Goal: Task Accomplishment & Management: Manage account settings

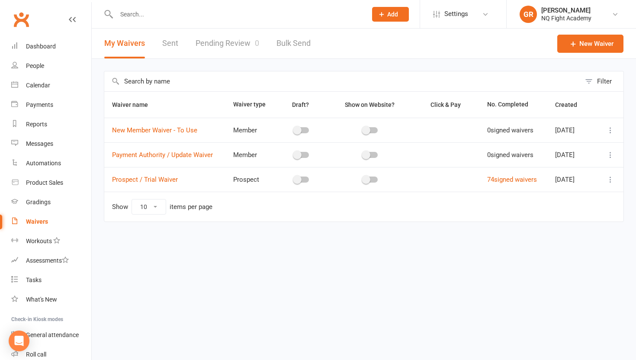
click at [498, 183] on td "74 signed waivers" at bounding box center [513, 179] width 68 height 25
click at [500, 180] on link "74 signed waivers" at bounding box center [512, 180] width 50 height 8
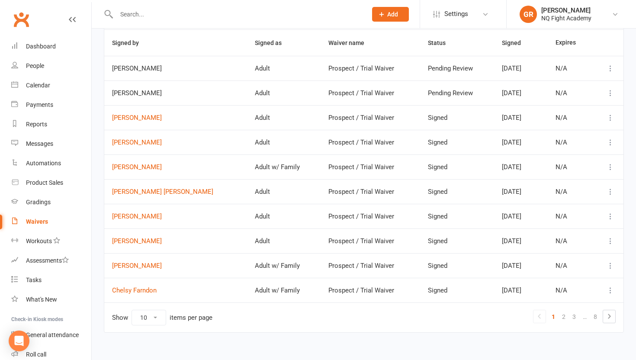
scroll to position [67, 0]
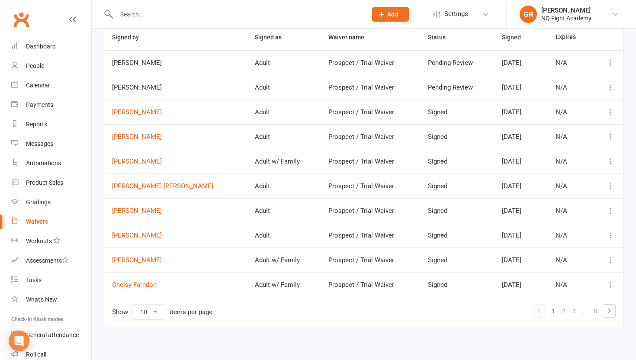
click at [154, 313] on select "10 25 50 100" at bounding box center [149, 311] width 34 height 15
select select "100"
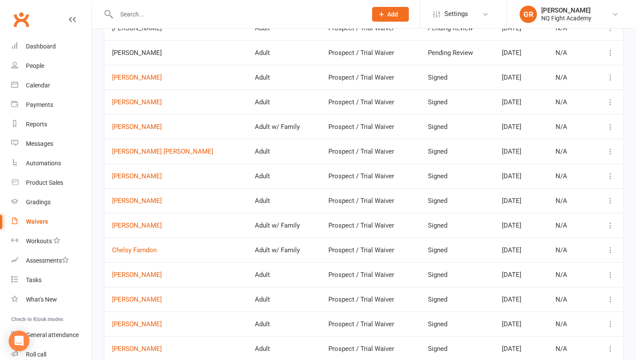
scroll to position [114, 0]
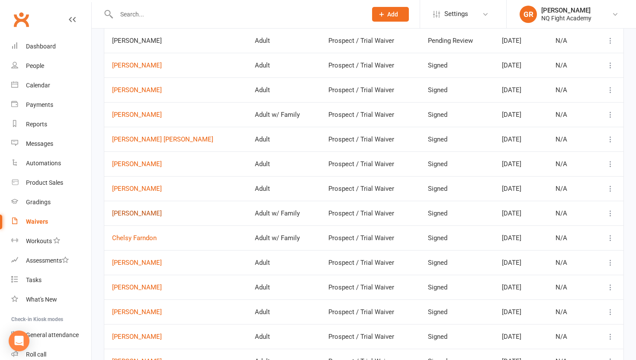
click at [141, 215] on link "[PERSON_NAME]" at bounding box center [175, 213] width 127 height 7
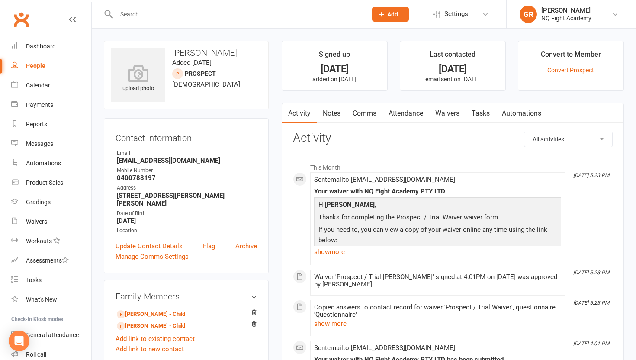
click at [395, 14] on span "Add" at bounding box center [392, 14] width 11 height 7
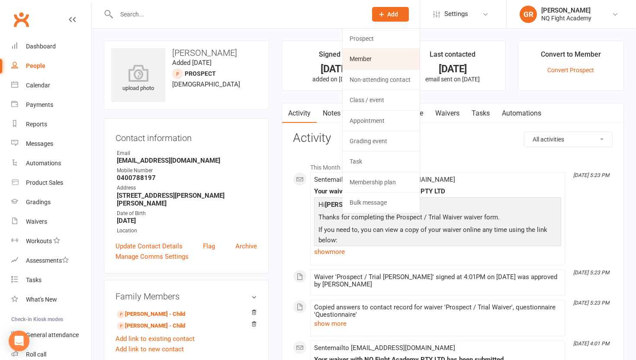
click at [367, 59] on link "Member" at bounding box center [380, 59] width 77 height 20
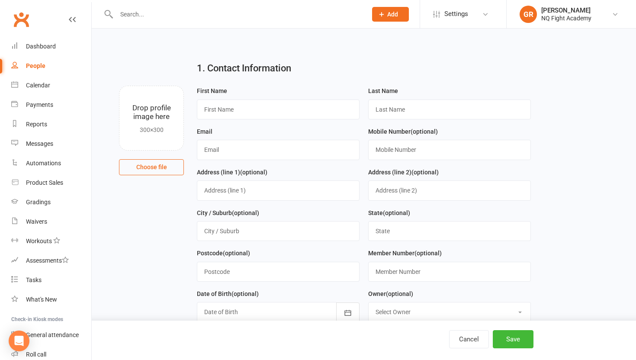
click at [37, 68] on div "People" at bounding box center [35, 65] width 19 height 7
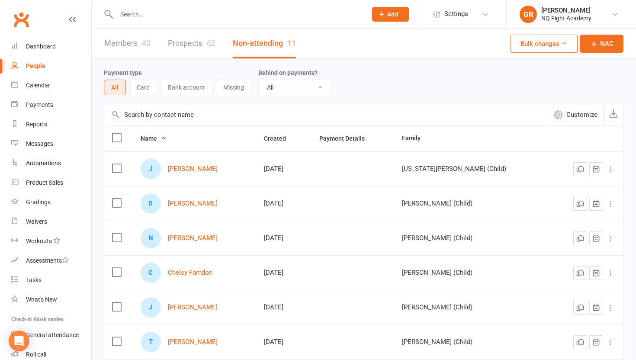
drag, startPoint x: 155, startPoint y: 341, endPoint x: 182, endPoint y: 48, distance: 293.9
click at [182, 48] on link "Prospects 62" at bounding box center [192, 44] width 48 height 30
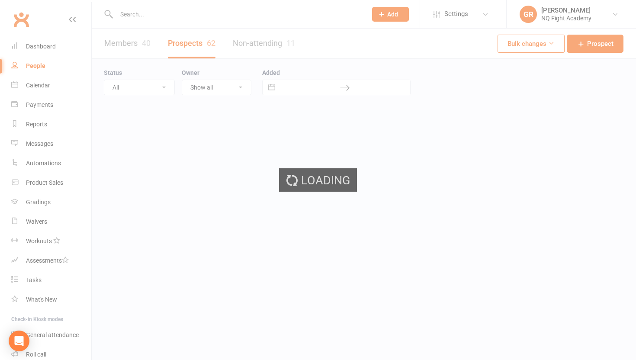
select select "100"
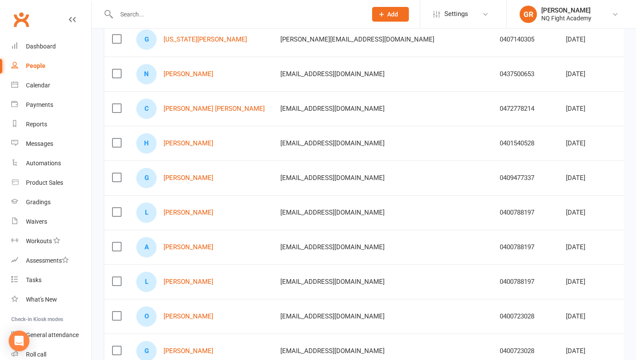
scroll to position [1446, 0]
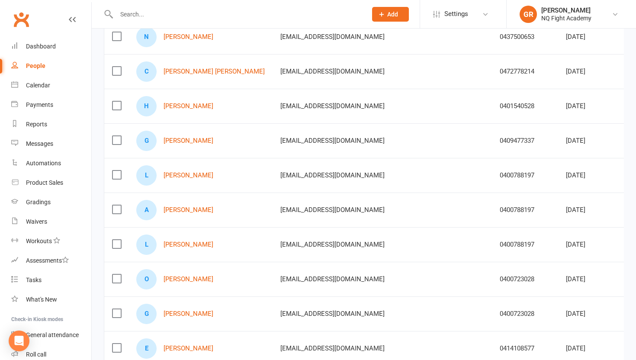
drag, startPoint x: 182, startPoint y: 48, endPoint x: 114, endPoint y: 208, distance: 173.8
click at [114, 208] on label at bounding box center [116, 209] width 9 height 9
click at [114, 205] on input "checkbox" at bounding box center [116, 205] width 9 height 0
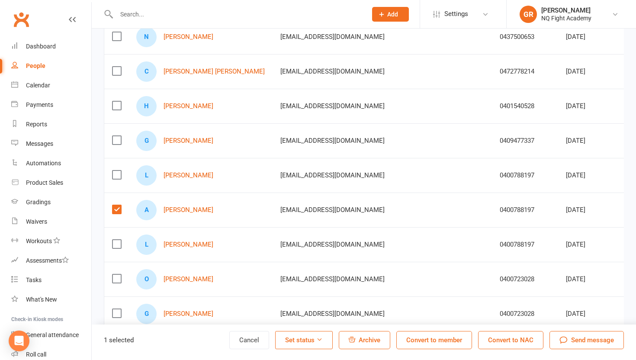
drag, startPoint x: 114, startPoint y: 208, endPoint x: 419, endPoint y: 340, distance: 332.7
click at [419, 340] on button "Convert to member" at bounding box center [434, 340] width 76 height 18
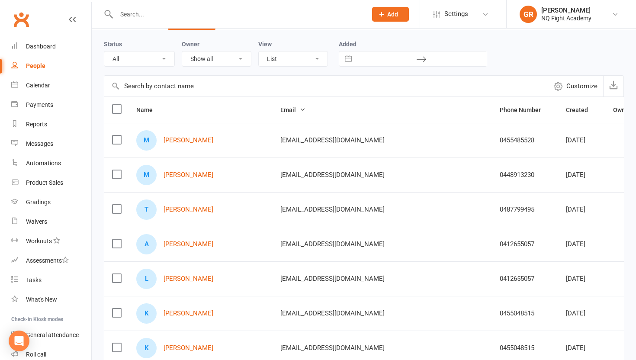
scroll to position [0, 0]
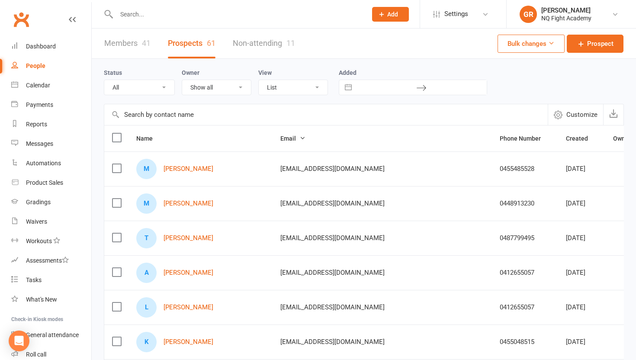
click at [115, 42] on link "Members 41" at bounding box center [127, 44] width 46 height 30
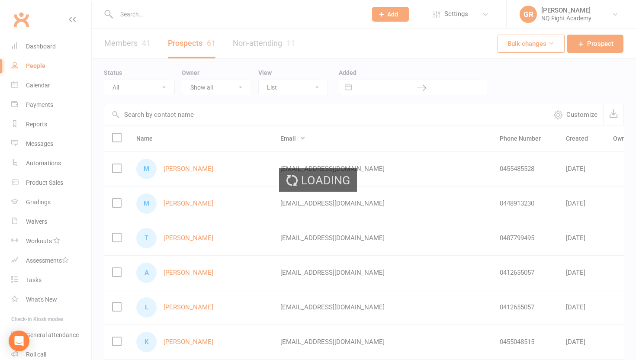
select select "100"
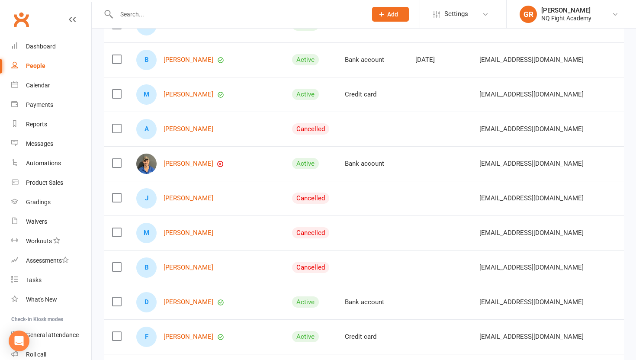
scroll to position [397, 0]
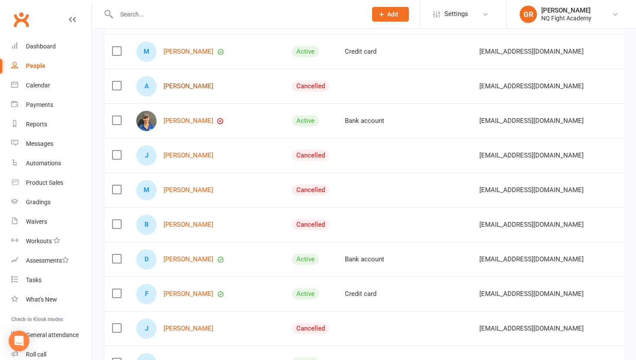
click at [181, 85] on link "[PERSON_NAME]" at bounding box center [188, 86] width 50 height 7
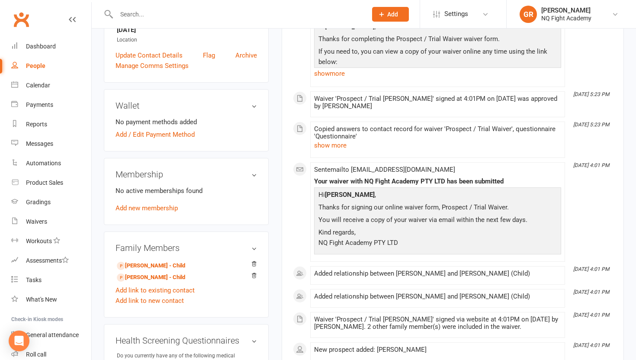
scroll to position [210, 0]
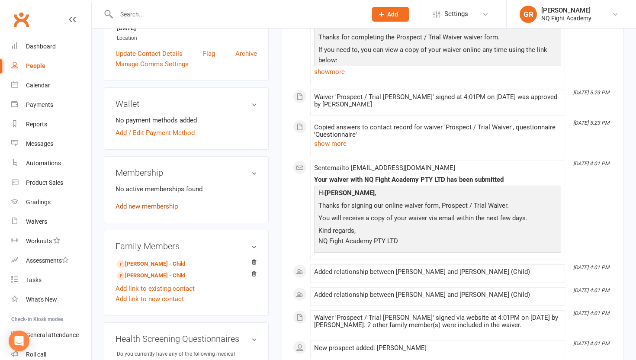
click at [155, 202] on link "Add new membership" at bounding box center [146, 206] width 62 height 8
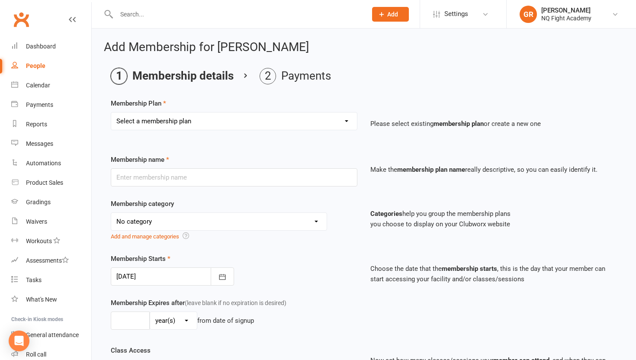
click at [238, 122] on select "Select a membership plan Create new Membership Plan Casual $25 Tap or Cash 2 Cl…" at bounding box center [234, 120] width 246 height 17
click at [219, 122] on select "Select a membership plan Create new Membership Plan Casual $25 Tap or Cash 2 Cl…" at bounding box center [234, 120] width 246 height 17
select select "2"
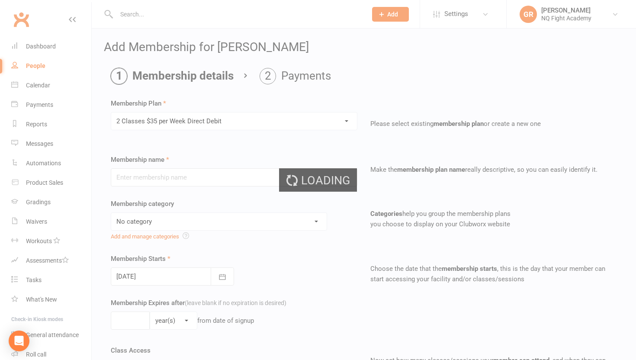
type input "2 Classes $35 per Week Direct Debit"
select select "12"
type input "0"
type input "2"
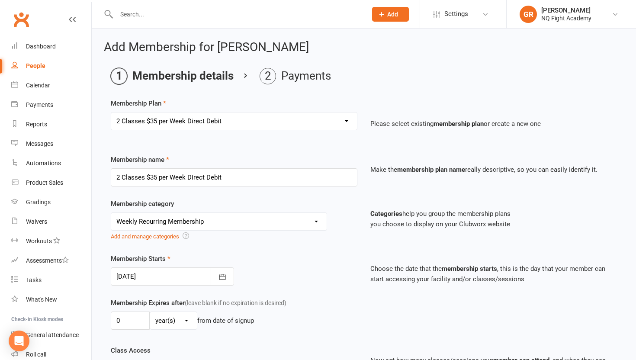
type input "[DATE]"
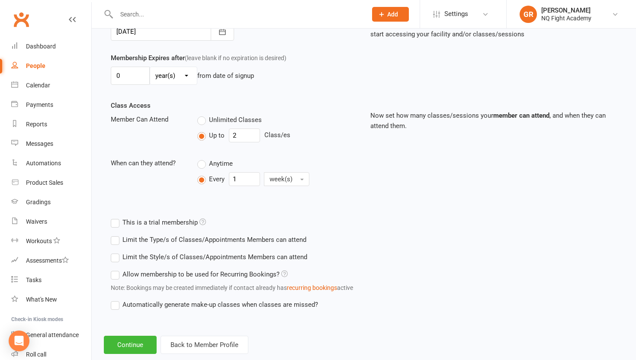
scroll to position [263, 0]
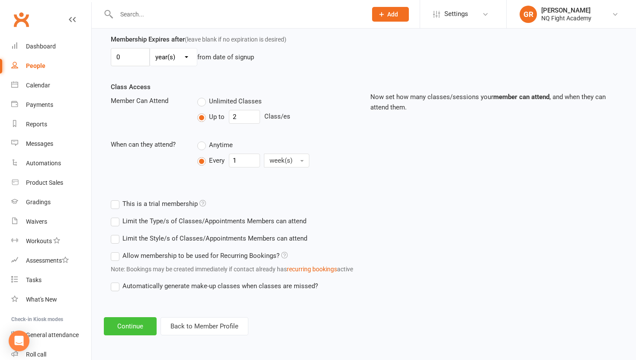
click at [119, 326] on button "Continue" at bounding box center [130, 326] width 53 height 18
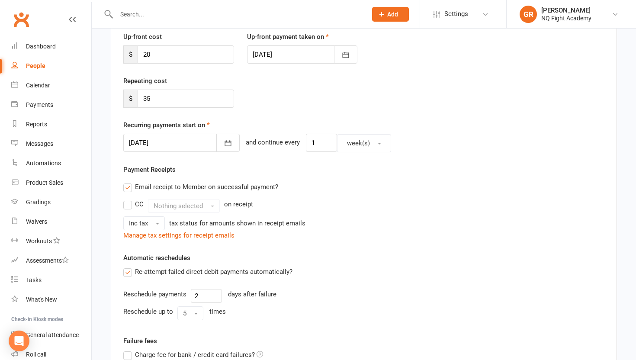
scroll to position [123, 0]
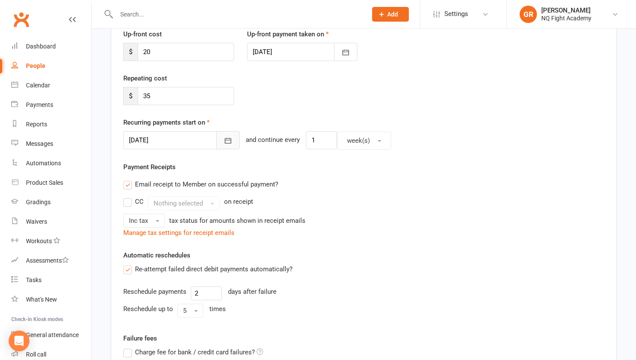
click at [216, 145] on button "button" at bounding box center [227, 140] width 23 height 18
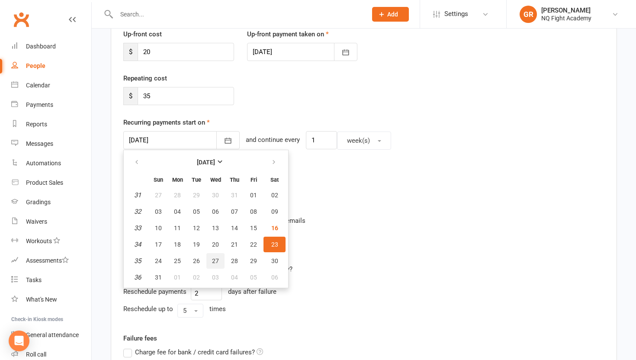
click at [213, 259] on span "27" at bounding box center [215, 260] width 7 height 7
type input "[DATE]"
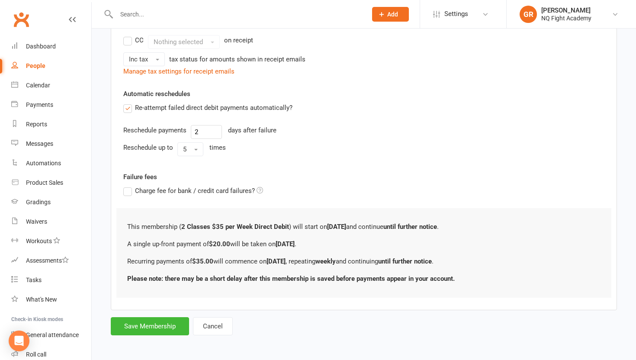
scroll to position [286, 0]
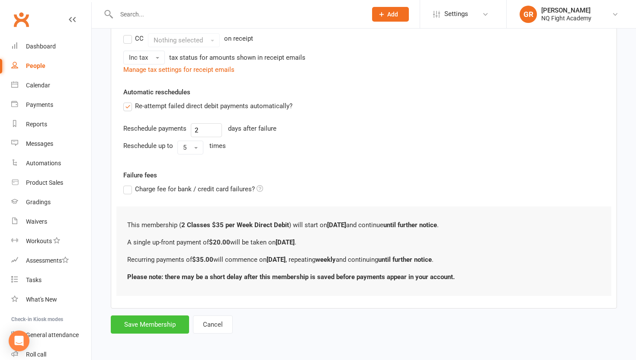
click at [134, 324] on button "Save Membership" at bounding box center [150, 324] width 78 height 18
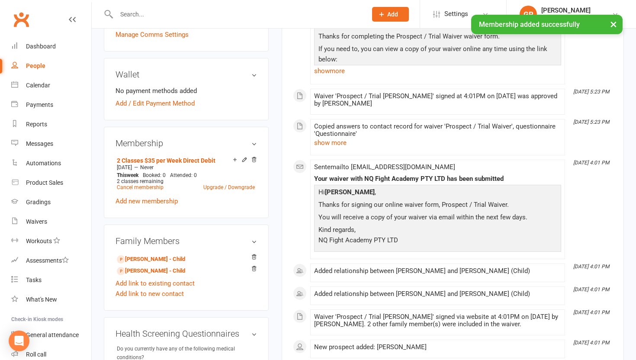
scroll to position [242, 0]
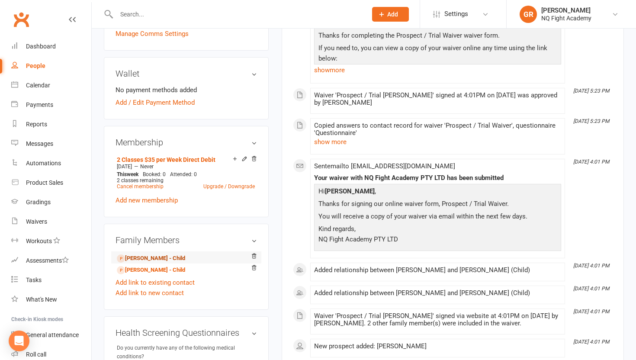
click at [152, 254] on link "[PERSON_NAME] - Child" at bounding box center [151, 258] width 68 height 9
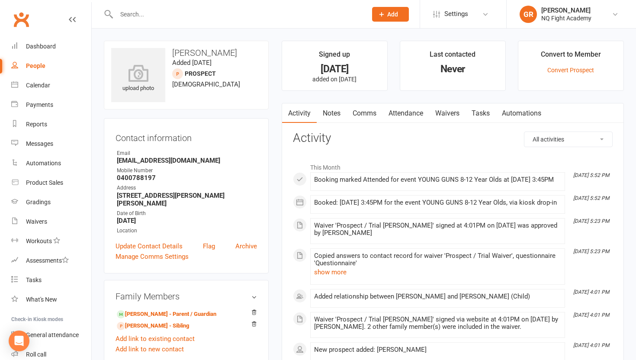
click at [42, 69] on div "People" at bounding box center [35, 65] width 19 height 7
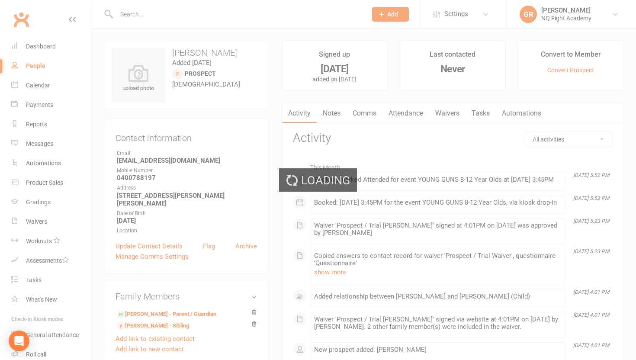
select select "100"
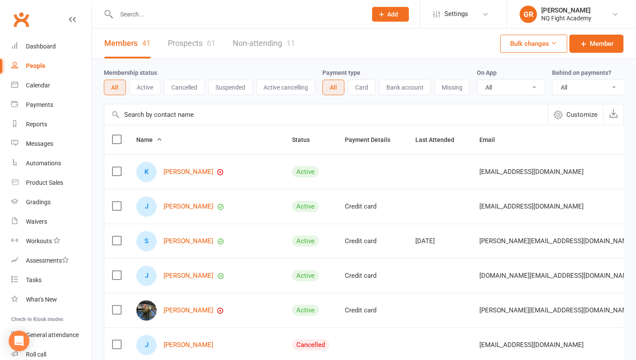
click at [187, 43] on link "Prospects 61" at bounding box center [192, 44] width 48 height 30
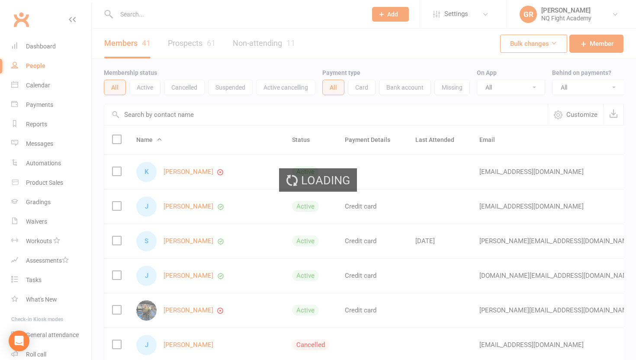
select select "100"
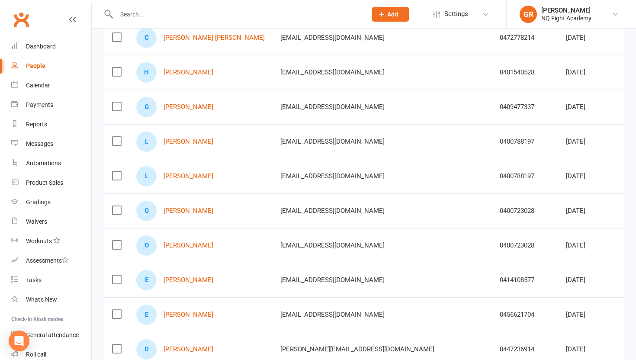
scroll to position [1478, 0]
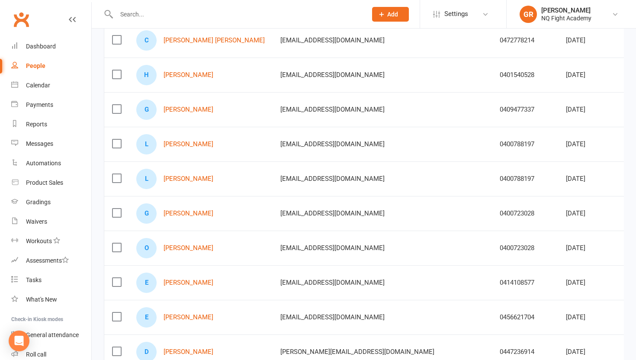
click at [116, 142] on label at bounding box center [116, 143] width 9 height 9
click at [116, 139] on input "checkbox" at bounding box center [116, 139] width 9 height 0
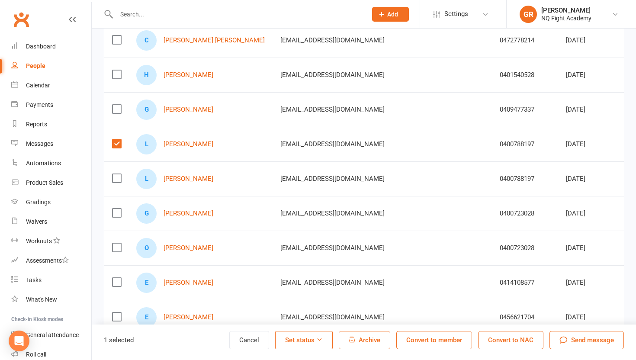
click at [115, 177] on label at bounding box center [116, 178] width 9 height 9
click at [115, 174] on input "checkbox" at bounding box center [116, 174] width 9 height 0
click at [421, 339] on button "Convert to member" at bounding box center [434, 340] width 76 height 18
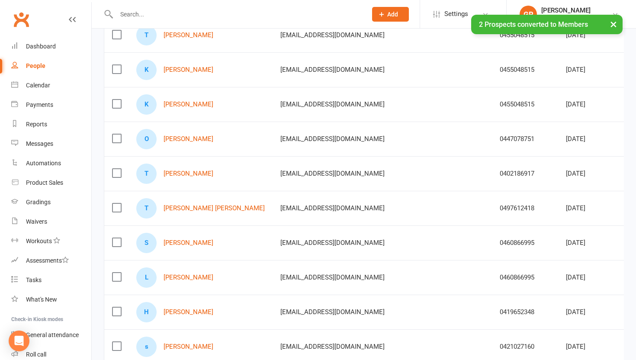
scroll to position [0, 0]
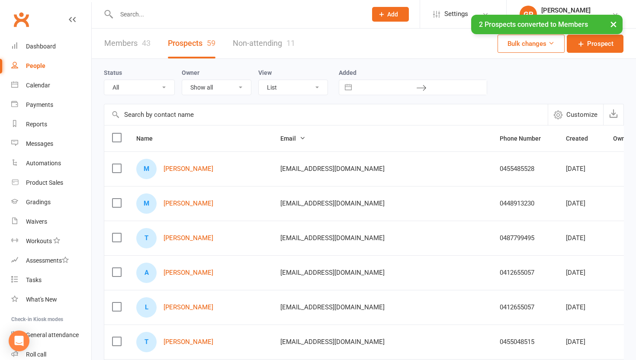
click at [129, 48] on link "Members 43" at bounding box center [127, 44] width 46 height 30
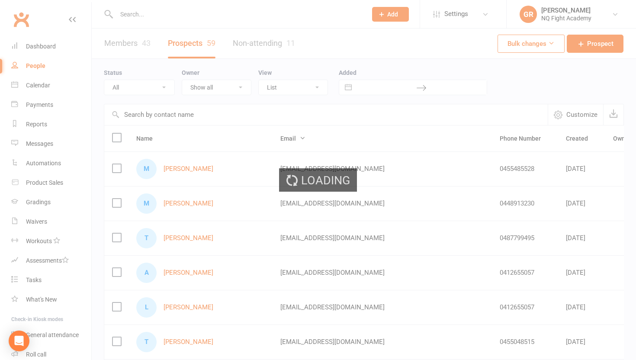
select select "100"
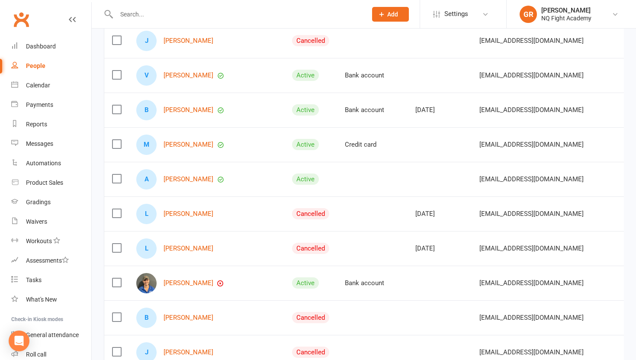
scroll to position [316, 0]
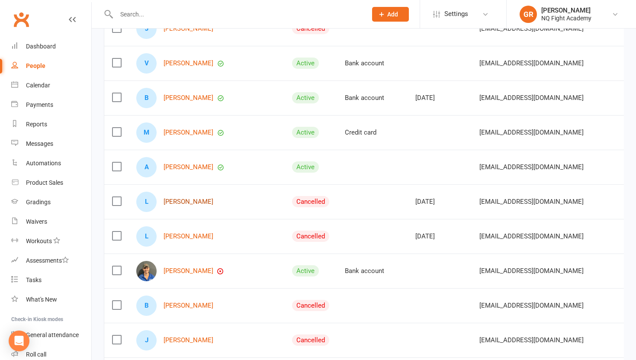
click at [192, 199] on link "[PERSON_NAME]" at bounding box center [188, 201] width 50 height 7
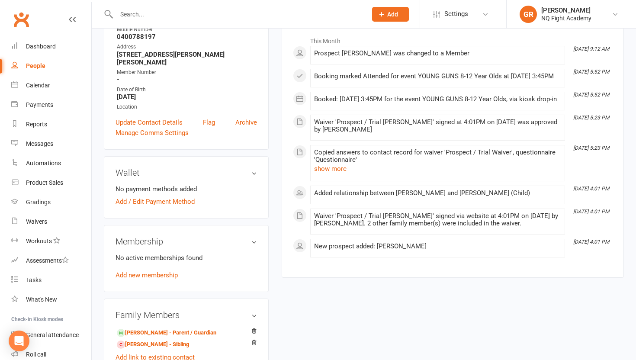
scroll to position [159, 0]
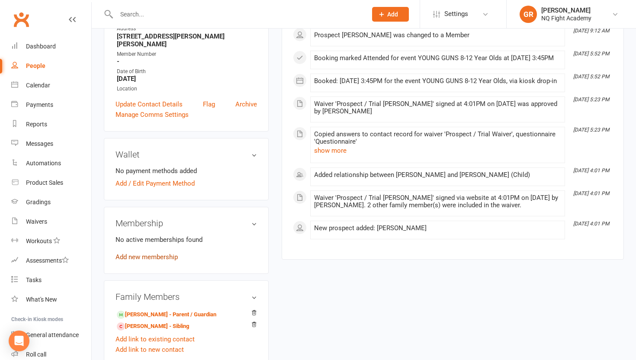
click at [146, 253] on link "Add new membership" at bounding box center [146, 257] width 62 height 8
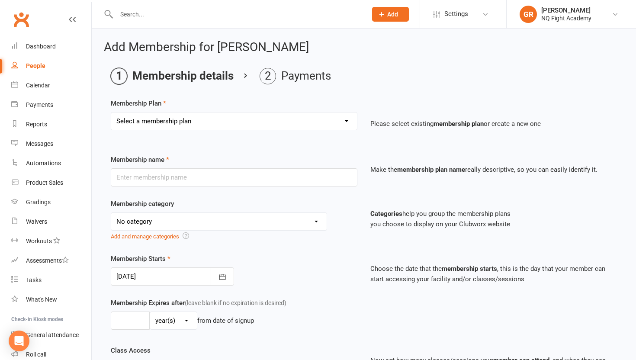
click at [199, 123] on select "Select a membership plan Create new Membership Plan Casual $25 Tap or Cash 2 Cl…" at bounding box center [234, 120] width 246 height 17
select select "2"
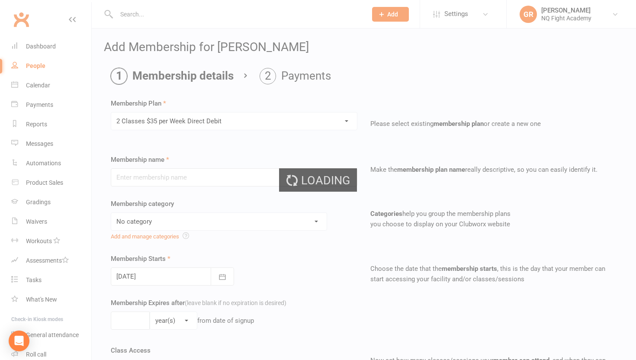
type input "2 Classes $35 per Week Direct Debit"
select select "12"
type input "0"
type input "2"
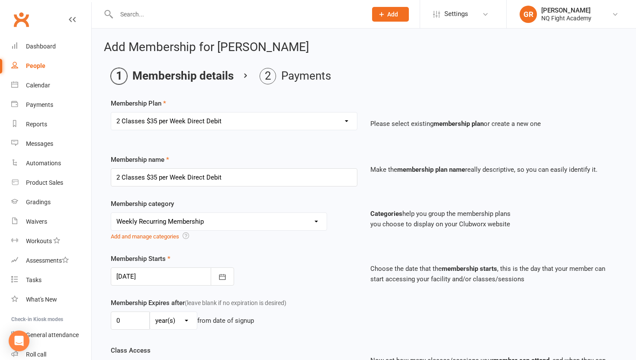
type input "[DATE]"
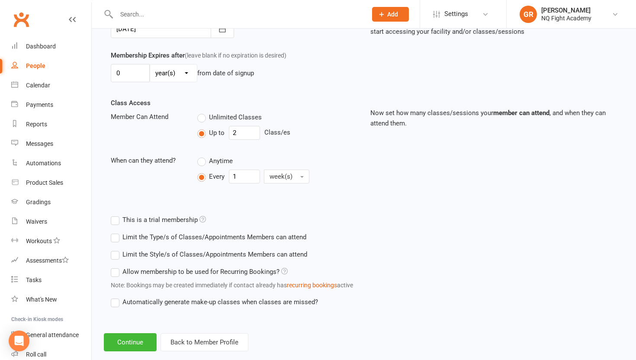
scroll to position [263, 0]
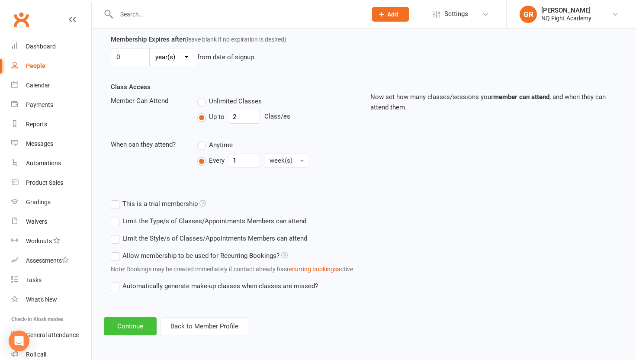
click at [129, 329] on button "Continue" at bounding box center [130, 326] width 53 height 18
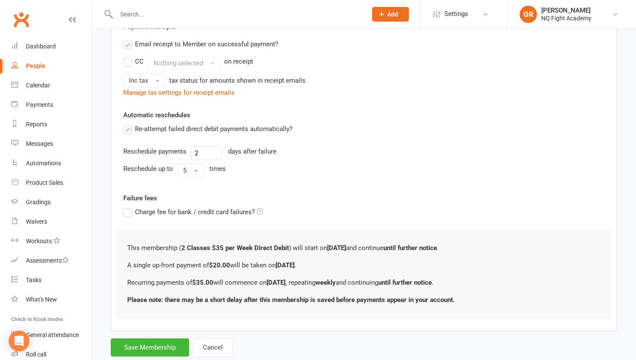
scroll to position [0, 0]
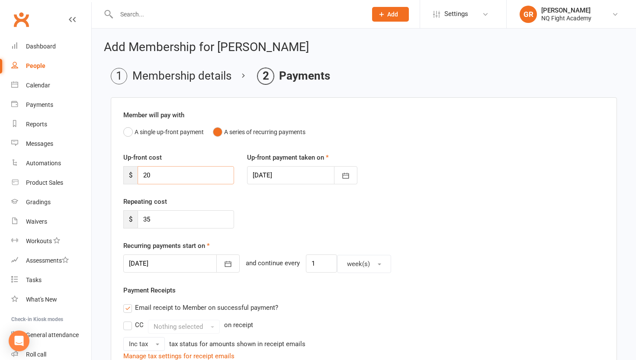
click at [177, 171] on input "20" at bounding box center [186, 175] width 96 height 18
type input "2"
click at [316, 219] on div "Repeating cost $ 35" at bounding box center [364, 218] width 494 height 44
click at [224, 262] on icon "button" at bounding box center [228, 263] width 9 height 9
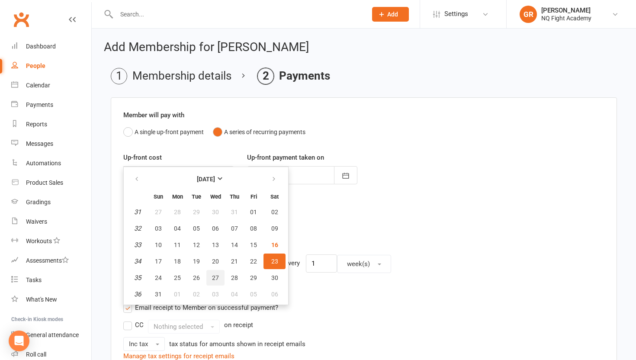
click at [214, 278] on span "27" at bounding box center [215, 277] width 7 height 7
type input "[DATE]"
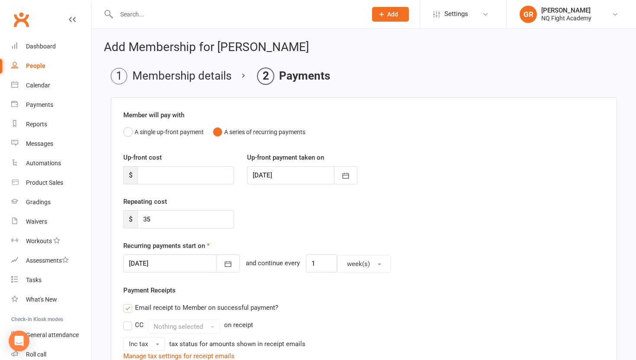
click at [390, 224] on div "Repeating cost $ 35" at bounding box center [364, 218] width 494 height 44
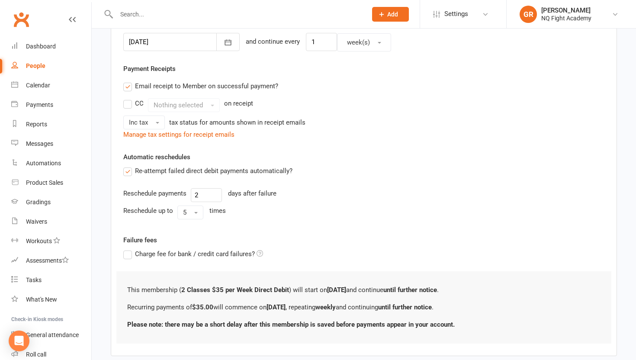
scroll to position [269, 0]
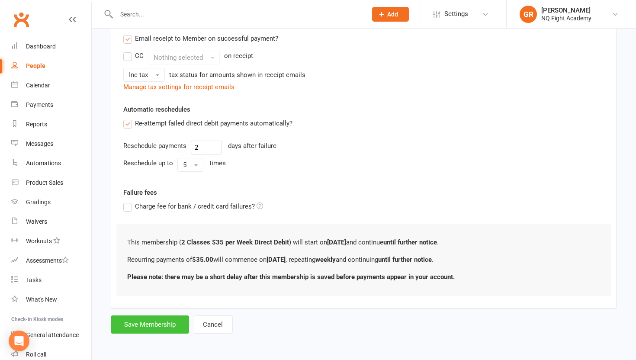
click at [150, 323] on button "Save Membership" at bounding box center [150, 324] width 78 height 18
type input "0"
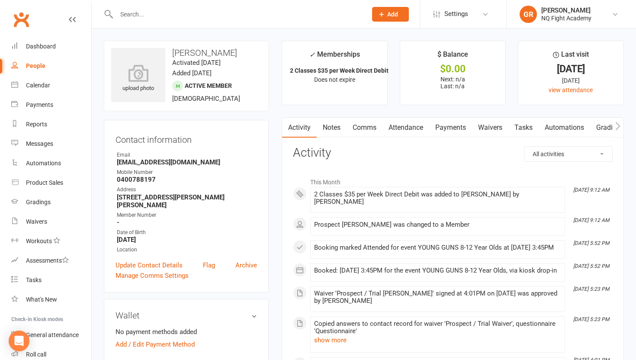
click at [39, 64] on div "People" at bounding box center [35, 65] width 19 height 7
select select "100"
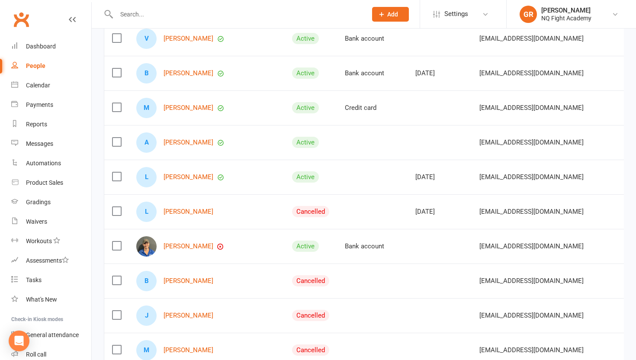
scroll to position [342, 0]
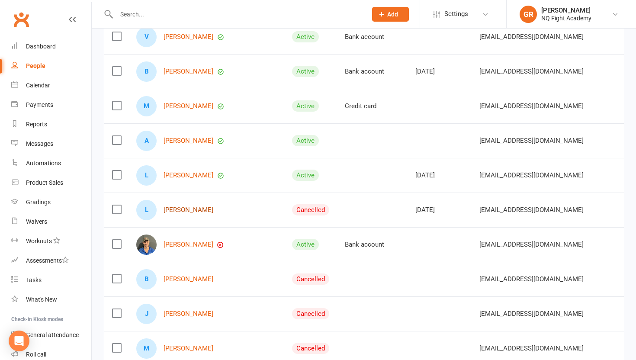
click at [183, 208] on link "[PERSON_NAME]" at bounding box center [188, 209] width 50 height 7
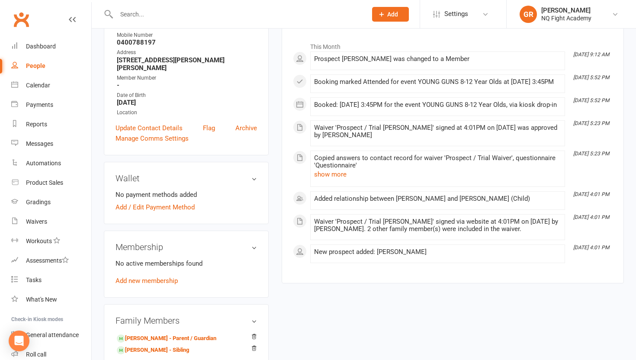
scroll to position [136, 0]
click at [155, 276] on link "Add new membership" at bounding box center [146, 280] width 62 height 8
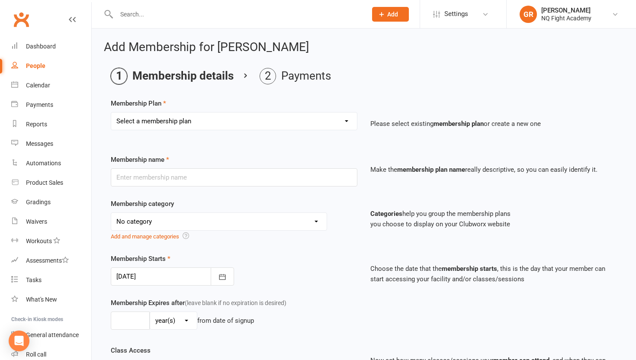
click at [224, 121] on select "Select a membership plan Create new Membership Plan Casual $25 Tap or Cash 2 Cl…" at bounding box center [234, 120] width 246 height 17
select select "2"
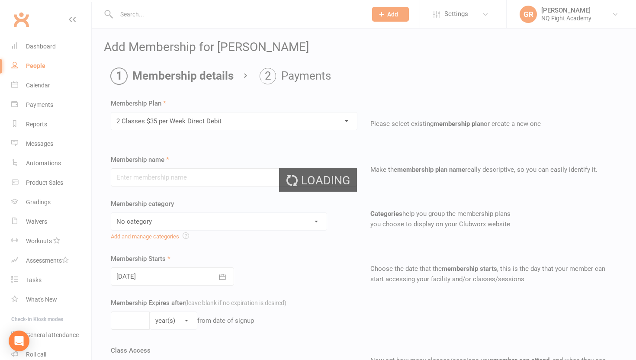
type input "2 Classes $35 per Week Direct Debit"
select select "12"
type input "0"
type input "2"
type input "[DATE]"
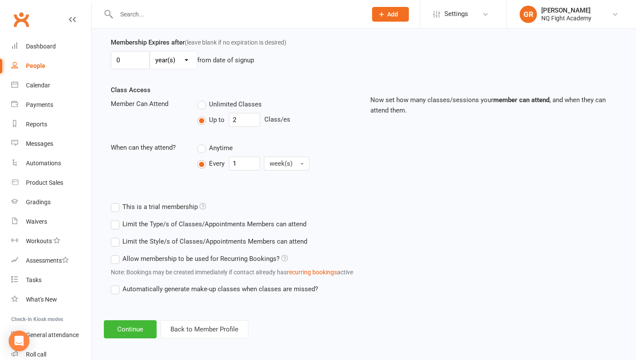
scroll to position [263, 0]
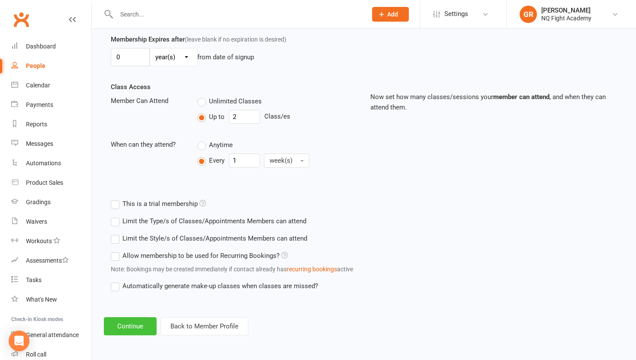
click at [130, 329] on button "Continue" at bounding box center [130, 326] width 53 height 18
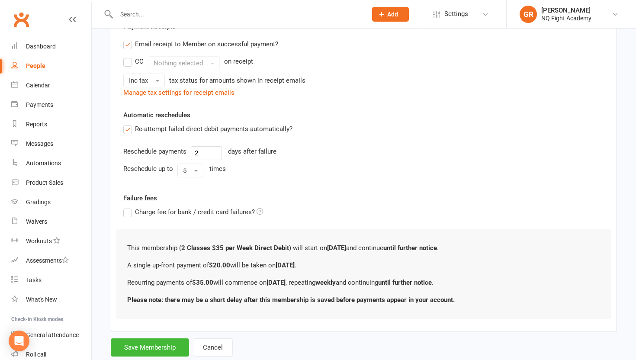
scroll to position [0, 0]
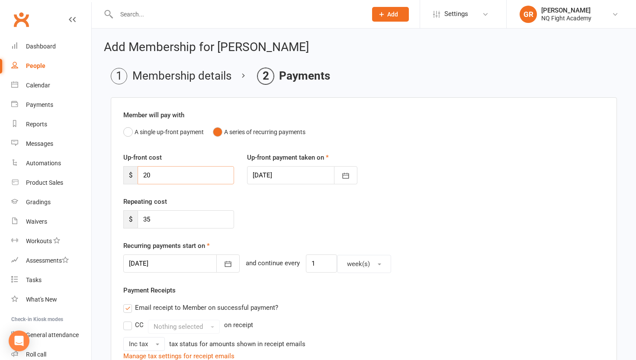
click at [171, 172] on input "20" at bounding box center [186, 175] width 96 height 18
type input "2"
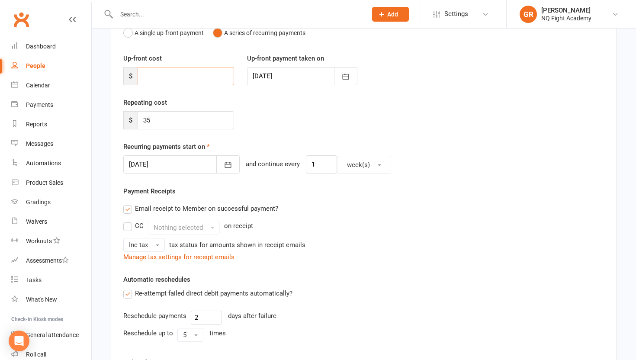
scroll to position [96, 0]
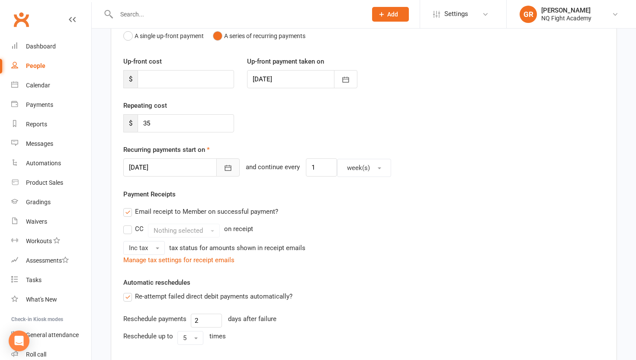
click at [224, 170] on icon "button" at bounding box center [228, 167] width 9 height 9
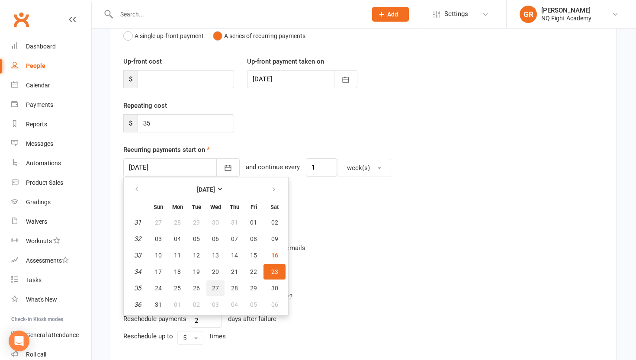
click at [216, 288] on span "27" at bounding box center [215, 288] width 7 height 7
type input "[DATE]"
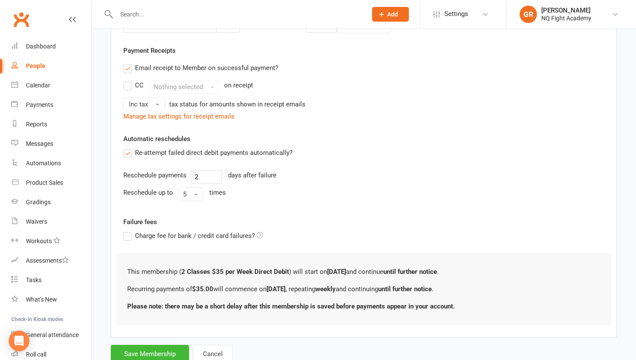
scroll to position [269, 0]
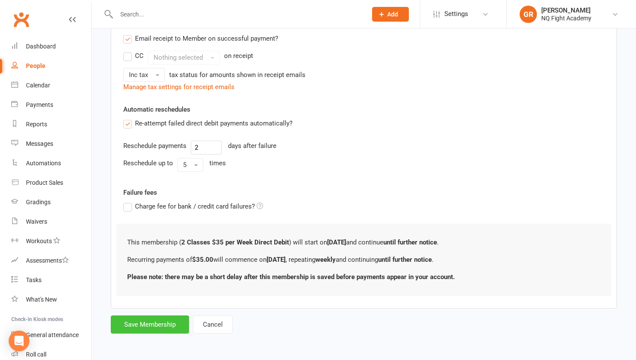
click at [140, 325] on button "Save Membership" at bounding box center [150, 324] width 78 height 18
type input "0"
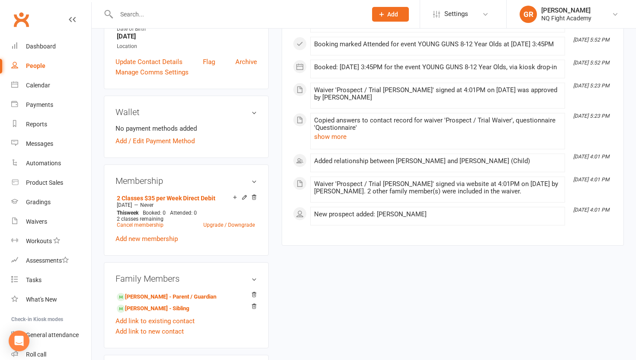
scroll to position [235, 0]
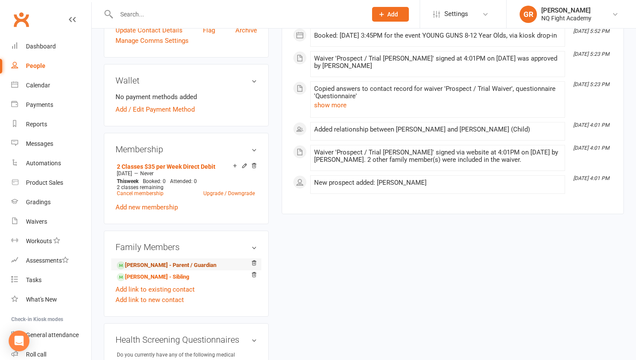
click at [151, 261] on link "[PERSON_NAME] - Parent / Guardian" at bounding box center [166, 265] width 99 height 9
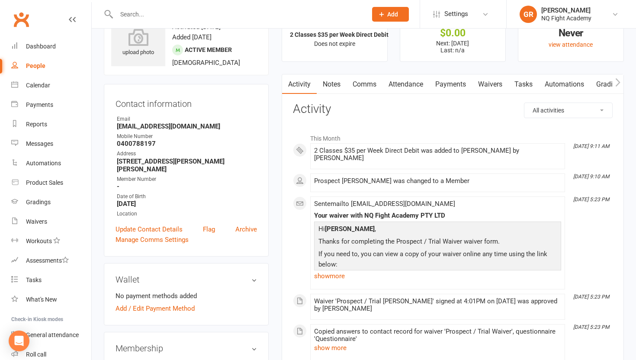
scroll to position [103, 0]
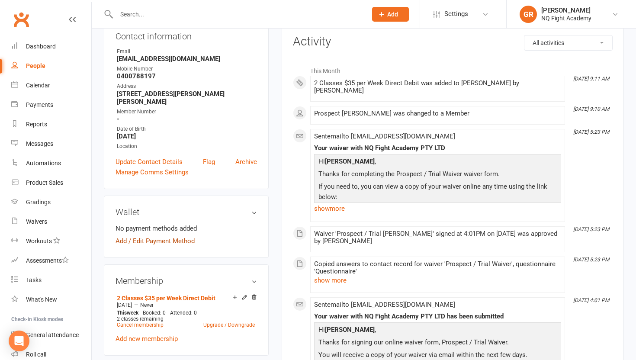
click at [163, 236] on link "Add / Edit Payment Method" at bounding box center [154, 241] width 79 height 10
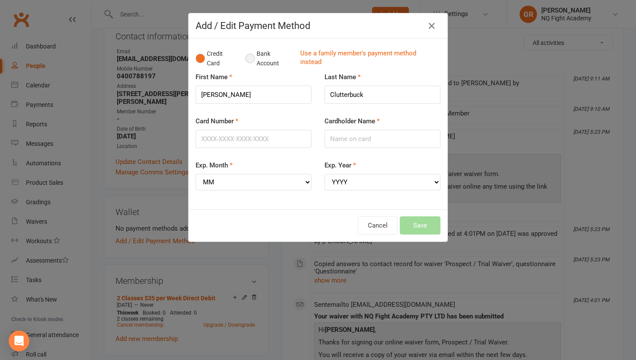
click at [250, 61] on button "Bank Account" at bounding box center [269, 58] width 48 height 26
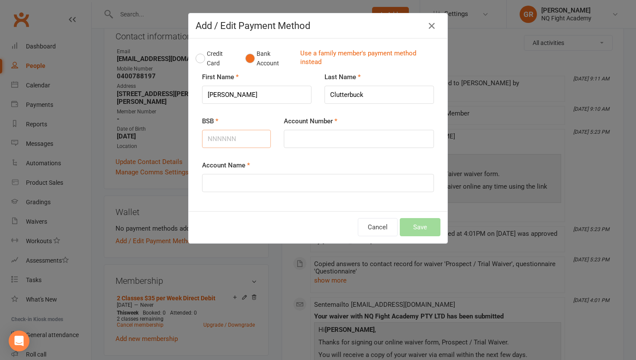
click at [236, 142] on input "BSB" at bounding box center [236, 139] width 69 height 18
click at [227, 181] on input "Account Name" at bounding box center [318, 183] width 232 height 18
type input "[PERSON_NAME]"
click at [208, 140] on input "BSB" at bounding box center [236, 139] width 69 height 18
type input "013711"
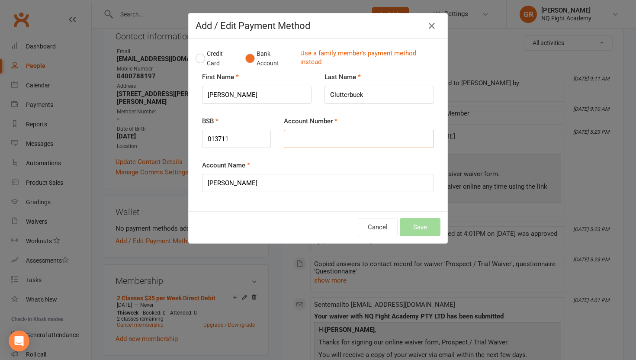
click at [295, 139] on input "Account Number" at bounding box center [359, 139] width 150 height 18
type input "428090043"
click at [421, 226] on button "Save" at bounding box center [420, 227] width 41 height 18
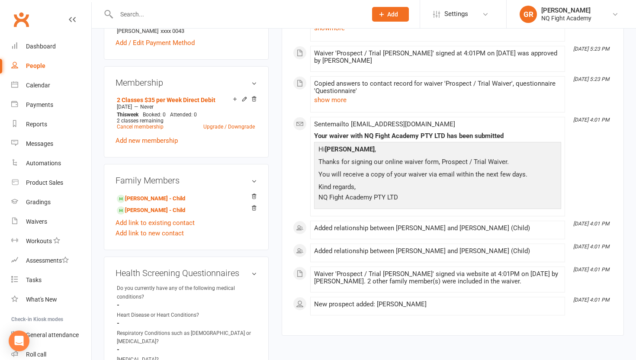
scroll to position [306, 0]
click at [150, 195] on link "[PERSON_NAME] - Child" at bounding box center [151, 199] width 68 height 9
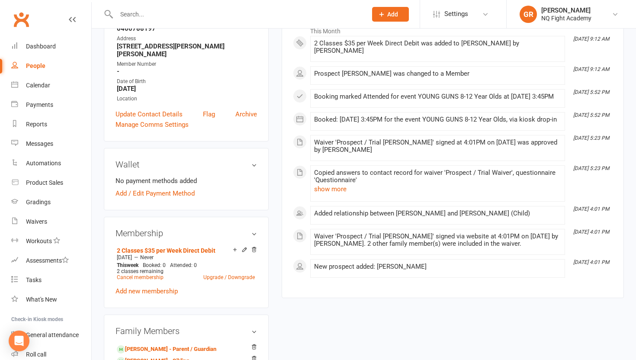
scroll to position [154, 0]
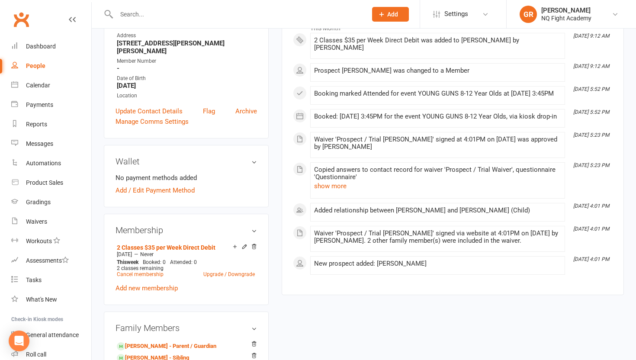
click at [255, 157] on h3 "Wallet" at bounding box center [185, 162] width 141 height 10
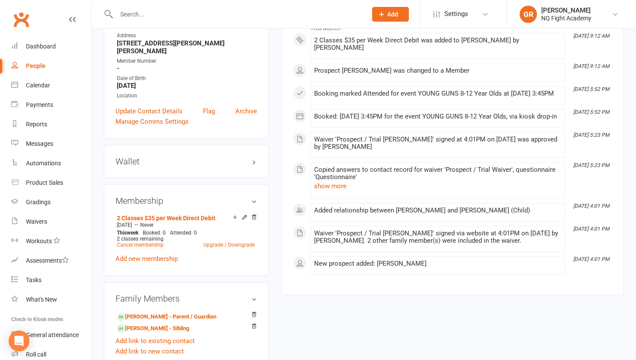
click at [255, 157] on h3 "Wallet" at bounding box center [185, 162] width 141 height 10
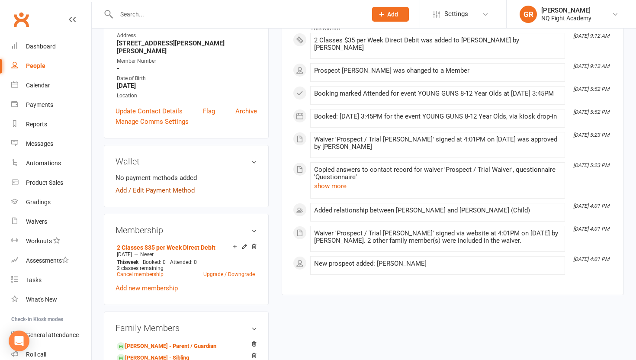
click at [124, 185] on link "Add / Edit Payment Method" at bounding box center [154, 190] width 79 height 10
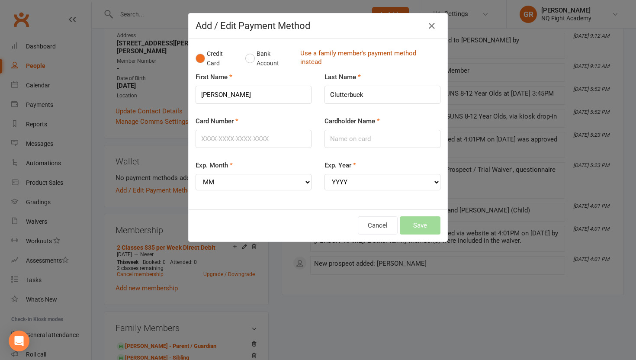
click at [330, 54] on link "Use a family member's payment method instead" at bounding box center [368, 58] width 136 height 19
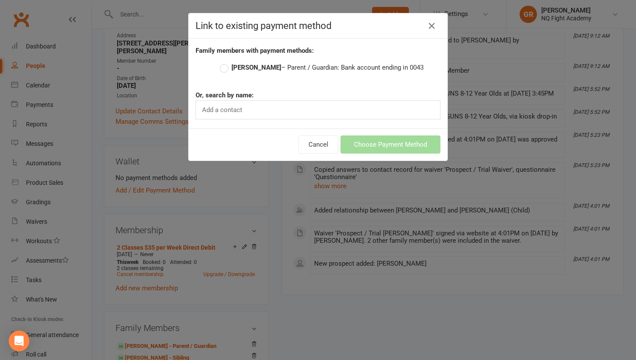
click at [225, 68] on label "[PERSON_NAME] – Parent / Guardian: Bank account ending in 0043" at bounding box center [322, 67] width 204 height 10
click at [225, 62] on input "[PERSON_NAME] – Parent / Guardian: Bank account ending in 0043" at bounding box center [223, 62] width 6 height 0
click at [373, 145] on button "Choose Payment Method" at bounding box center [390, 144] width 100 height 18
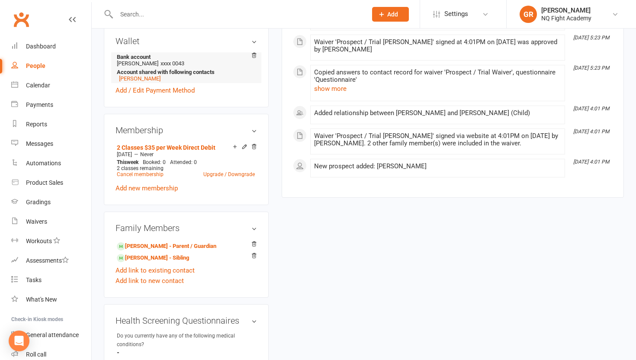
scroll to position [278, 0]
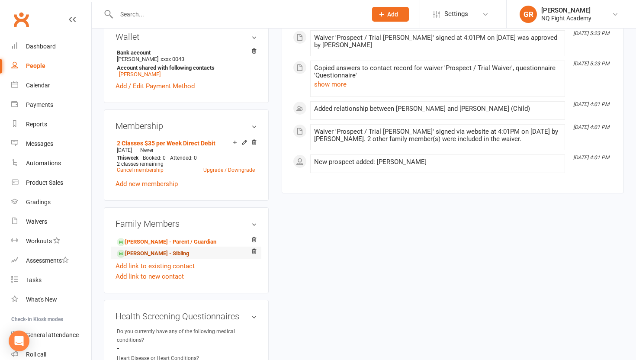
click at [139, 249] on link "[PERSON_NAME] - Sibling" at bounding box center [153, 253] width 72 height 9
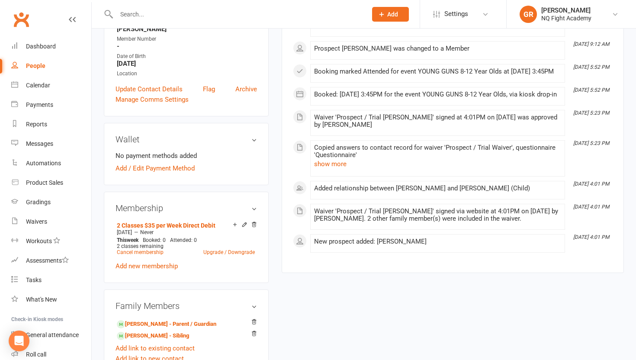
scroll to position [176, 0]
click at [158, 163] on link "Add / Edit Payment Method" at bounding box center [154, 168] width 79 height 10
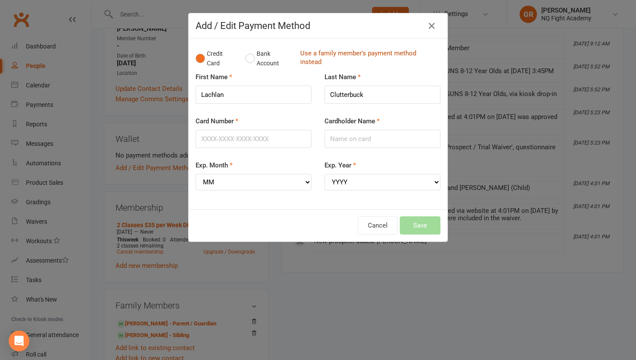
click at [366, 53] on link "Use a family member's payment method instead" at bounding box center [368, 58] width 136 height 19
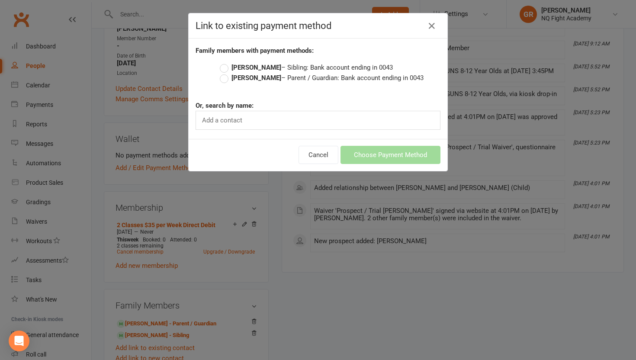
click at [224, 80] on label "[PERSON_NAME] – Parent / Guardian: Bank account ending in 0043" at bounding box center [322, 78] width 204 height 10
click at [224, 73] on input "[PERSON_NAME] – Parent / Guardian: Bank account ending in 0043" at bounding box center [223, 73] width 6 height 0
click at [386, 158] on button "Choose Payment Method" at bounding box center [390, 155] width 100 height 18
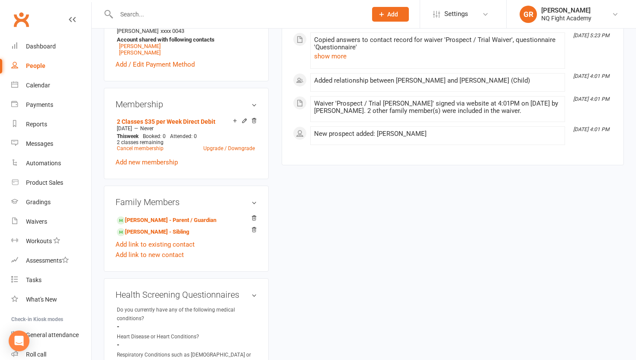
scroll to position [310, 0]
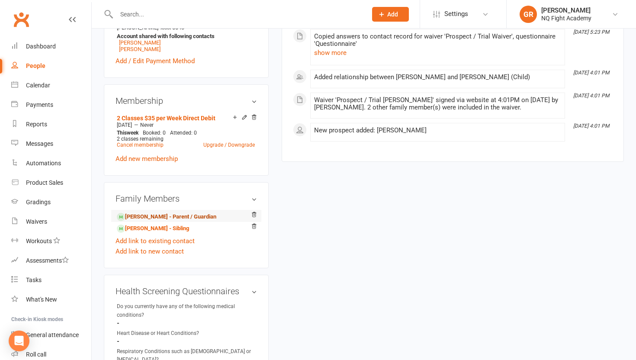
click at [149, 212] on link "[PERSON_NAME] - Parent / Guardian" at bounding box center [166, 216] width 99 height 9
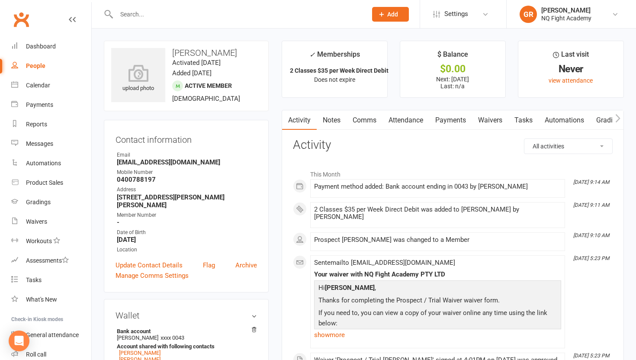
click at [26, 67] on div "People" at bounding box center [35, 65] width 19 height 7
select select "100"
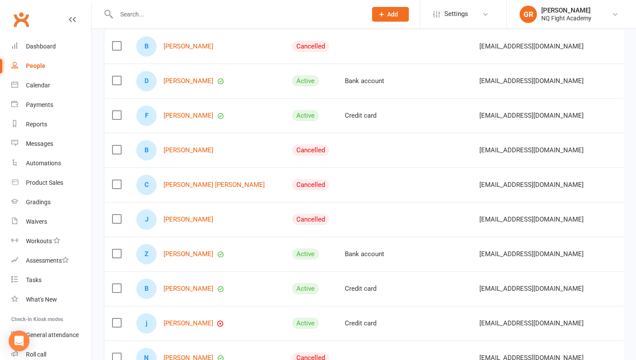
scroll to position [646, 0]
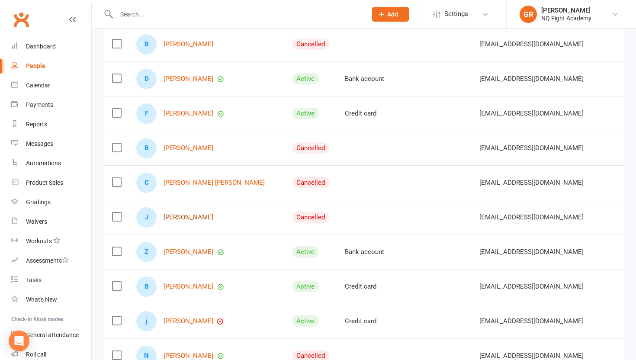
click at [182, 220] on link "[PERSON_NAME]" at bounding box center [188, 217] width 50 height 7
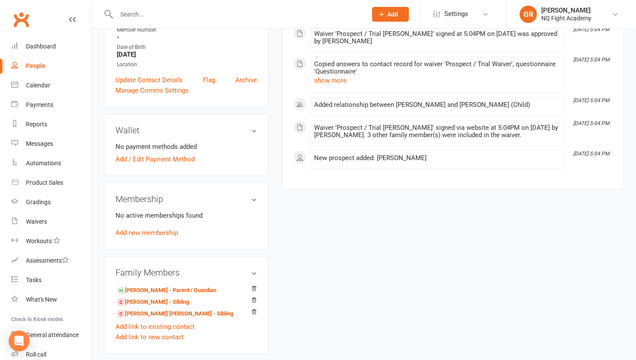
scroll to position [183, 0]
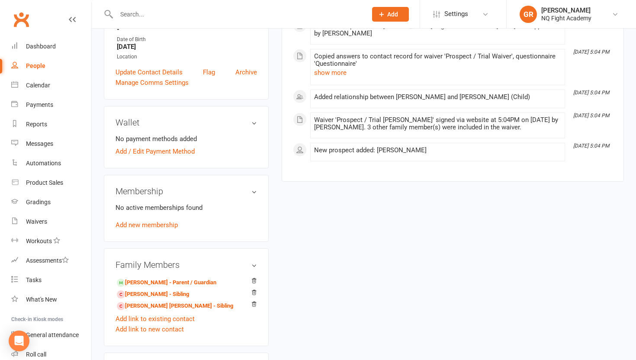
click at [144, 227] on div "No active memberships found Add new membership" at bounding box center [185, 216] width 141 height 28
click at [143, 224] on link "Add new membership" at bounding box center [146, 225] width 62 height 8
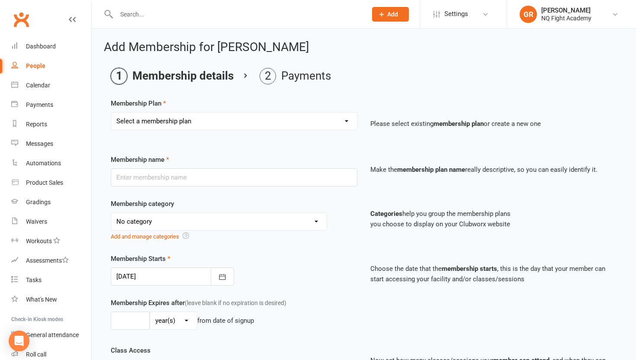
click at [170, 125] on select "Select a membership plan Create new Membership Plan Casual $25 Tap or Cash 2 Cl…" at bounding box center [234, 120] width 246 height 17
select select "16"
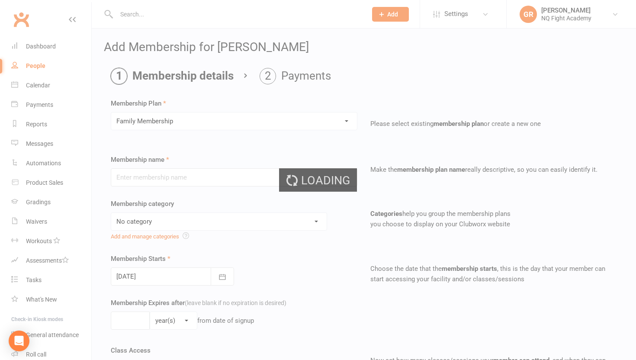
type input "Family Membership"
select select "5"
type input "0"
type input "[DATE]"
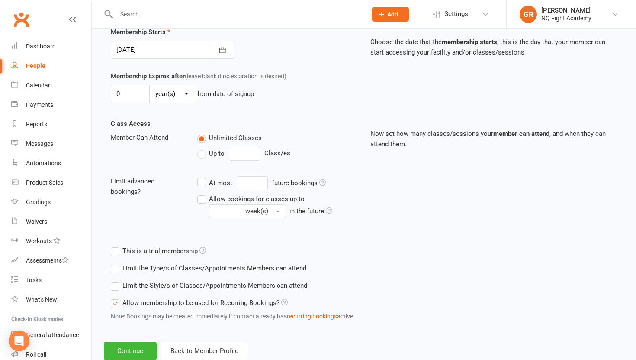
scroll to position [251, 0]
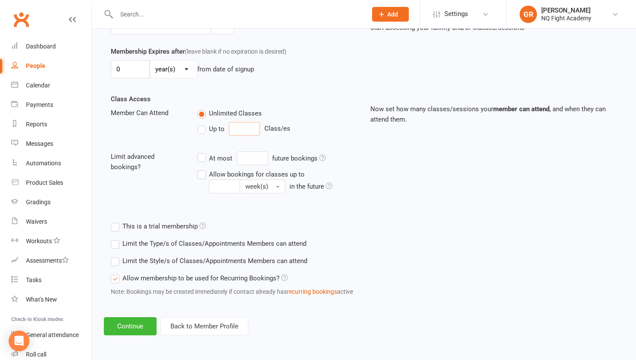
click at [250, 135] on input "number" at bounding box center [244, 129] width 31 height 14
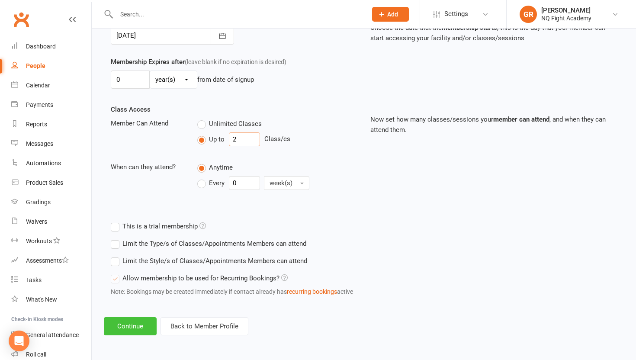
type input "2"
click at [136, 324] on button "Continue" at bounding box center [130, 326] width 53 height 18
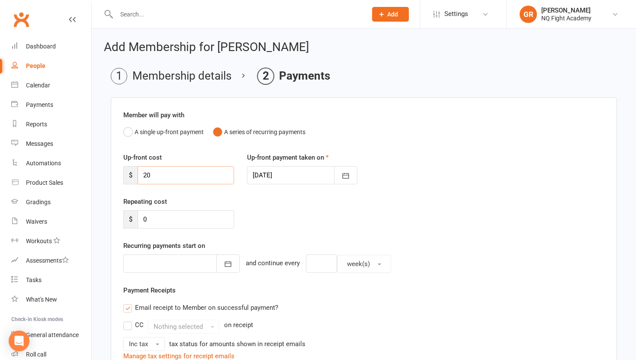
click at [162, 178] on input "20" at bounding box center [186, 175] width 96 height 18
type input "2"
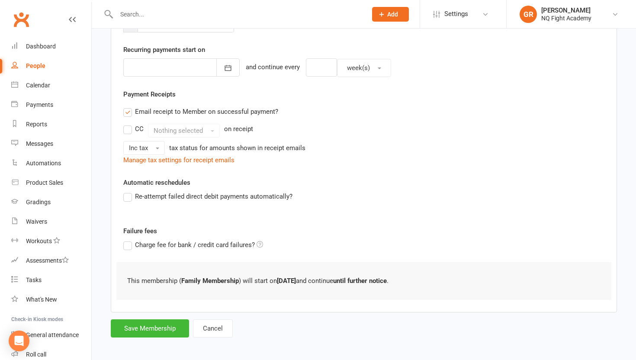
scroll to position [200, 0]
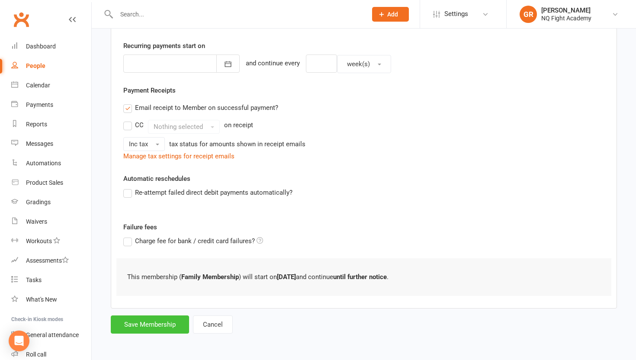
type input "0"
click at [126, 323] on button "Save Membership" at bounding box center [150, 324] width 78 height 18
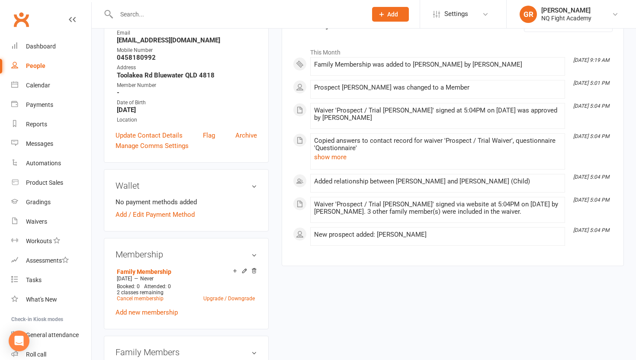
scroll to position [134, 0]
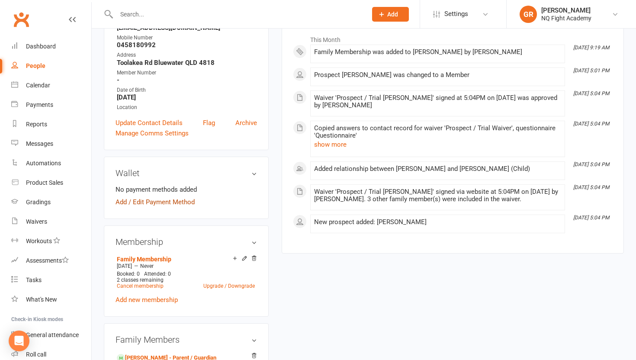
click at [154, 202] on link "Add / Edit Payment Method" at bounding box center [154, 202] width 79 height 10
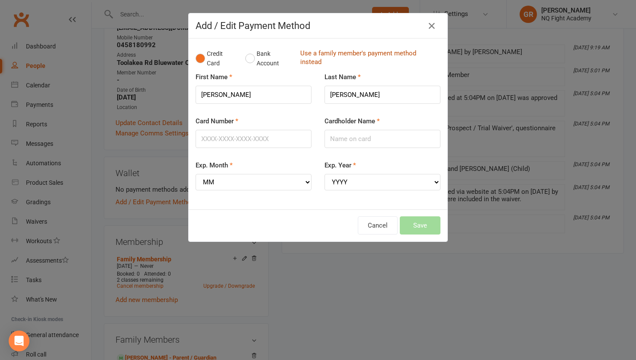
click at [314, 54] on link "Use a family member's payment method instead" at bounding box center [368, 58] width 136 height 19
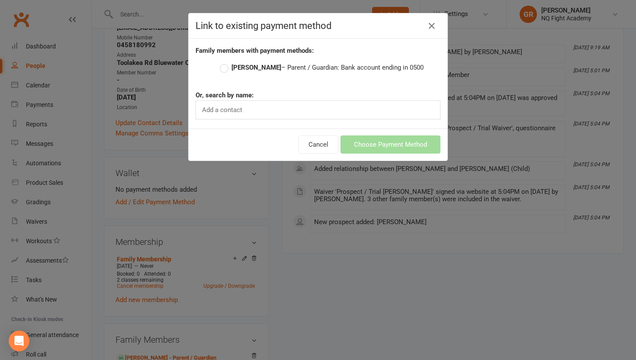
click at [223, 71] on label "[PERSON_NAME] – Parent / Guardian: Bank account ending in 0500" at bounding box center [322, 67] width 204 height 10
click at [223, 62] on input "[PERSON_NAME] – Parent / Guardian: Bank account ending in 0500" at bounding box center [223, 62] width 6 height 0
click at [369, 146] on button "Choose Payment Method" at bounding box center [390, 144] width 100 height 18
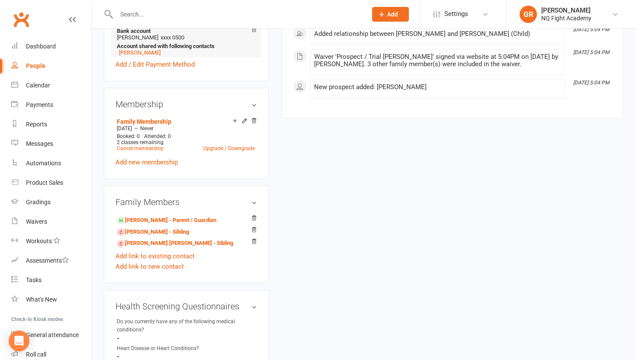
scroll to position [312, 0]
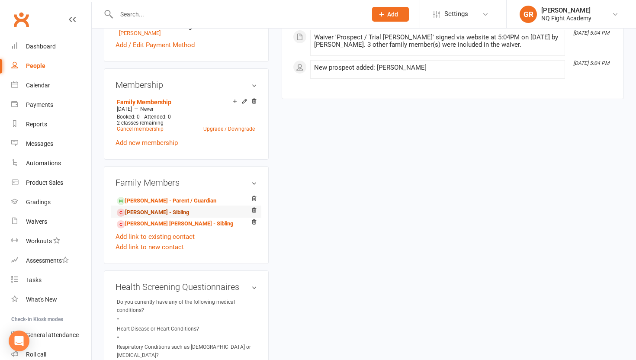
click at [138, 211] on link "[PERSON_NAME] - Sibling" at bounding box center [153, 212] width 72 height 9
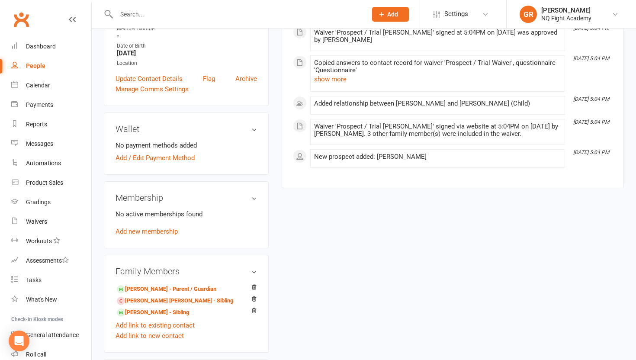
scroll to position [190, 0]
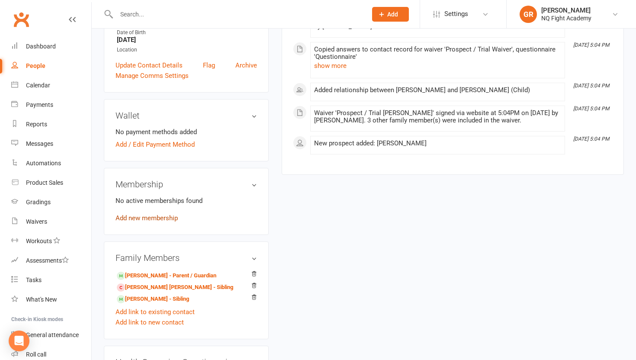
click at [153, 218] on link "Add new membership" at bounding box center [146, 218] width 62 height 8
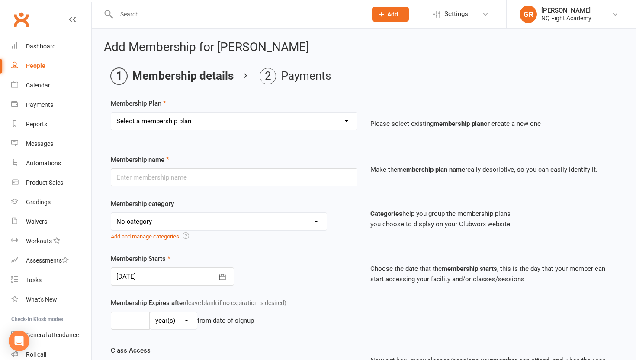
click at [225, 120] on select "Select a membership plan Create new Membership Plan Casual $25 Tap or Cash 2 Cl…" at bounding box center [234, 120] width 246 height 17
select select "16"
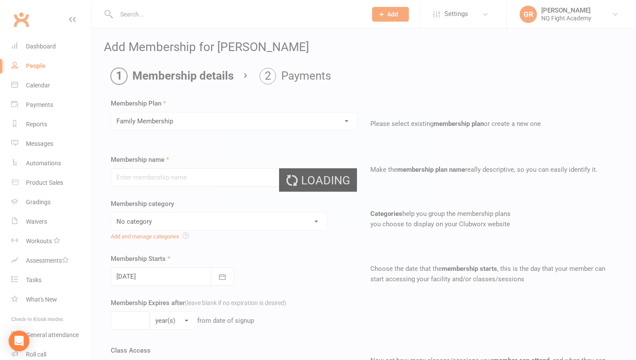
type input "Family Membership"
select select "5"
type input "0"
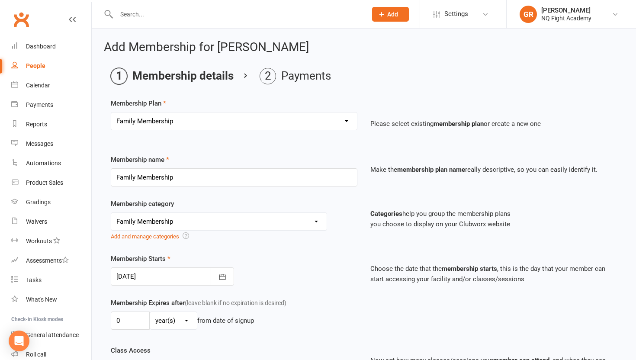
type input "[DATE]"
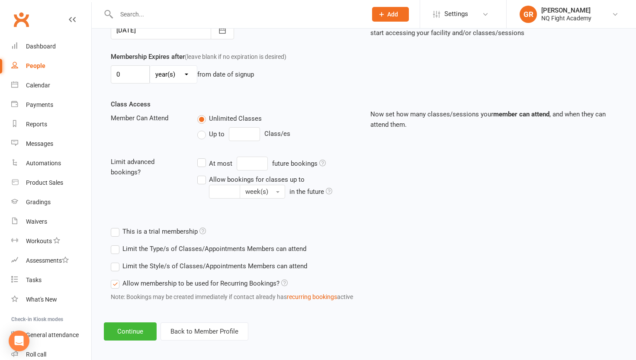
scroll to position [251, 0]
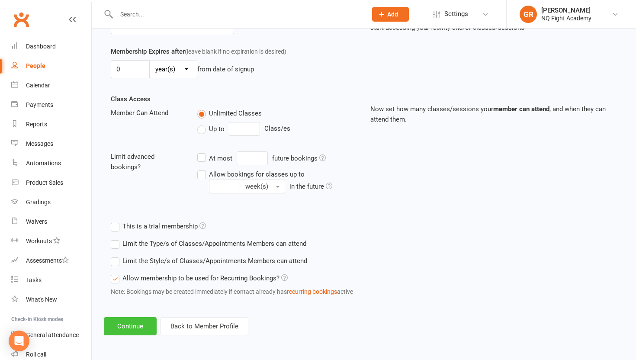
click at [132, 328] on button "Continue" at bounding box center [130, 326] width 53 height 18
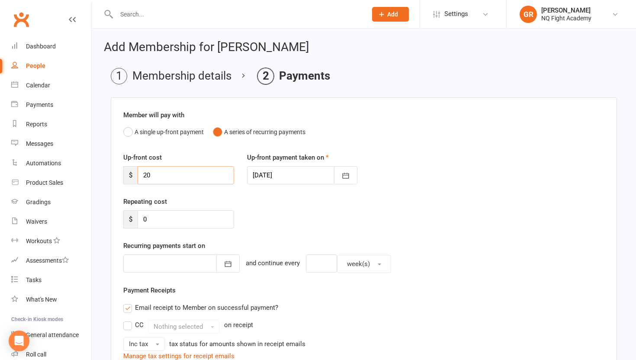
click at [176, 176] on input "20" at bounding box center [186, 175] width 96 height 18
type input "2"
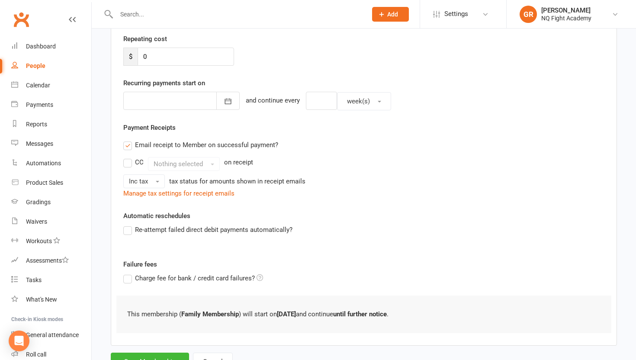
scroll to position [200, 0]
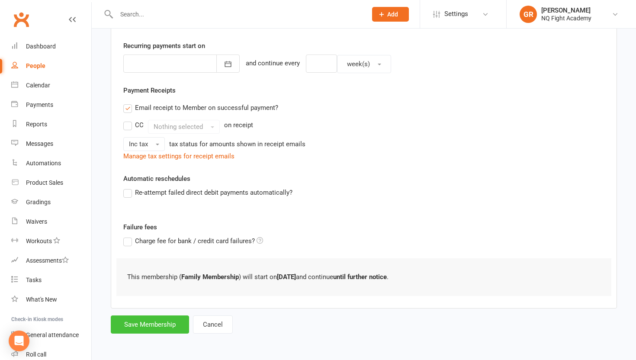
type input "0"
click at [146, 323] on button "Save Membership" at bounding box center [150, 324] width 78 height 18
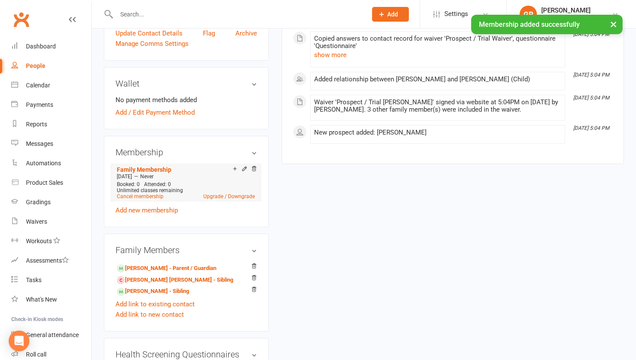
scroll to position [230, 0]
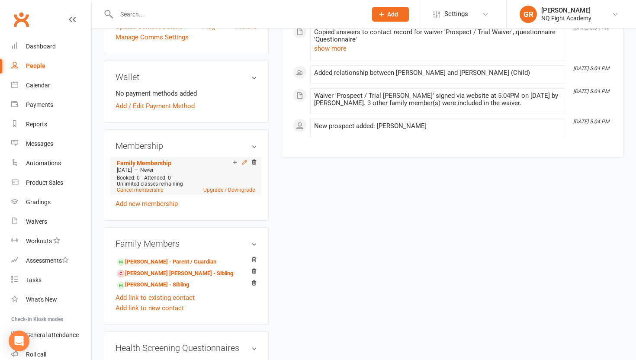
click at [242, 160] on icon at bounding box center [244, 162] width 6 height 6
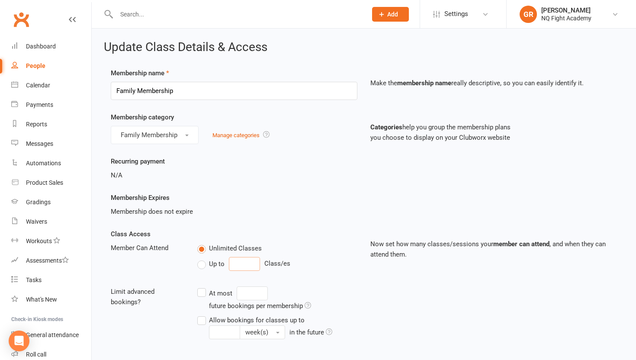
click at [238, 260] on input "number" at bounding box center [244, 264] width 31 height 14
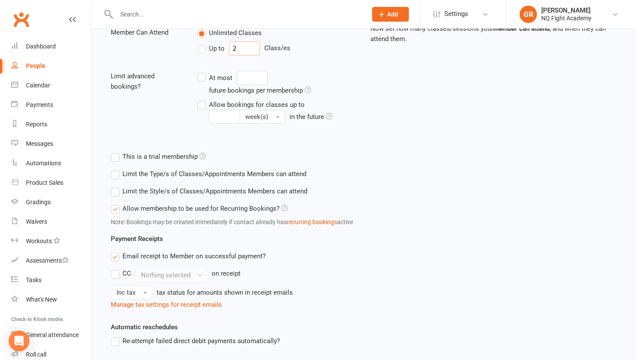
scroll to position [324, 0]
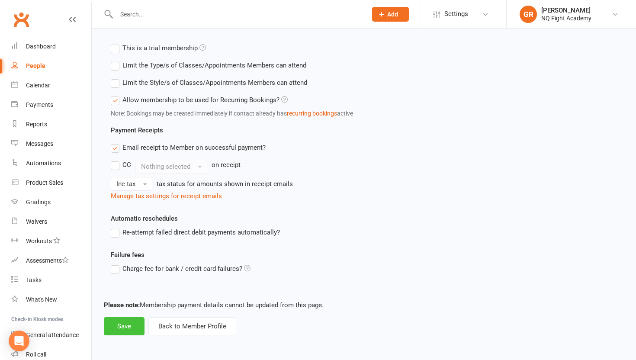
type input "2"
click at [129, 325] on button "Save" at bounding box center [124, 326] width 41 height 18
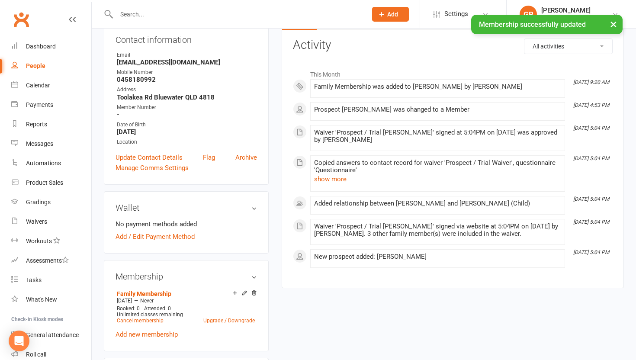
scroll to position [118, 0]
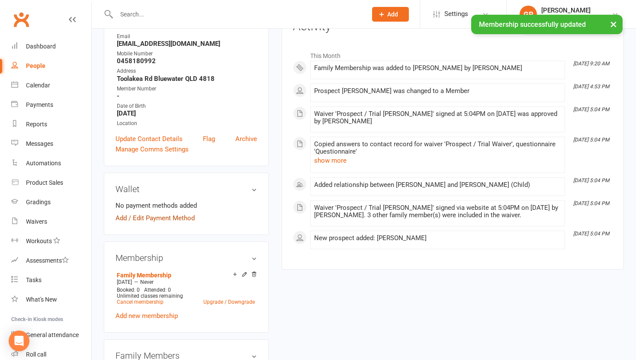
click at [173, 218] on link "Add / Edit Payment Method" at bounding box center [154, 218] width 79 height 10
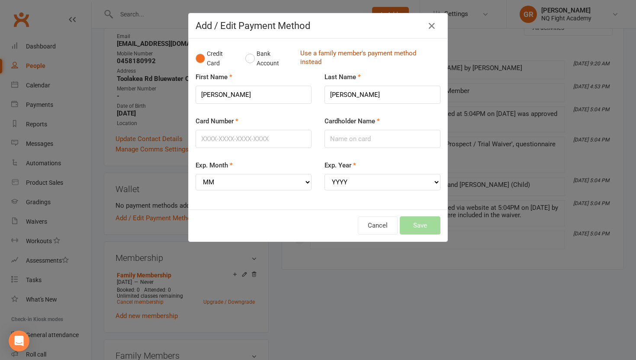
click at [313, 54] on link "Use a family member's payment method instead" at bounding box center [368, 58] width 136 height 19
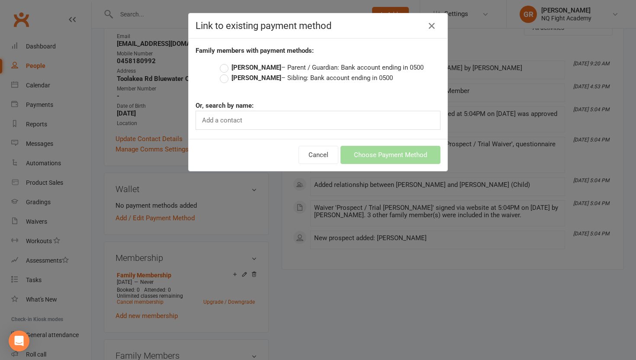
click at [226, 66] on label "[PERSON_NAME] – Parent / Guardian: Bank account ending in 0500" at bounding box center [322, 67] width 204 height 10
click at [225, 62] on input "[PERSON_NAME] – Parent / Guardian: Bank account ending in 0500" at bounding box center [223, 62] width 6 height 0
click at [377, 158] on button "Choose Payment Method" at bounding box center [390, 155] width 100 height 18
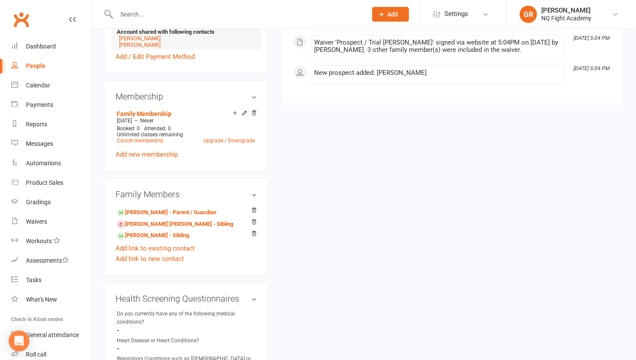
scroll to position [308, 0]
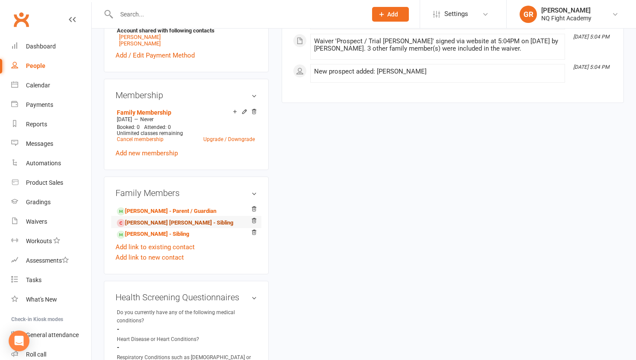
click at [144, 223] on link "[PERSON_NAME] [PERSON_NAME] - Sibling" at bounding box center [175, 222] width 116 height 9
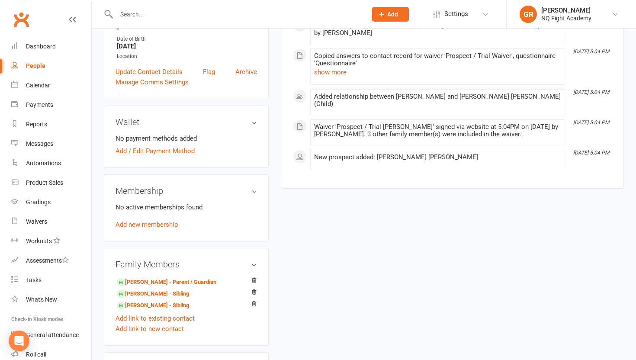
scroll to position [198, 0]
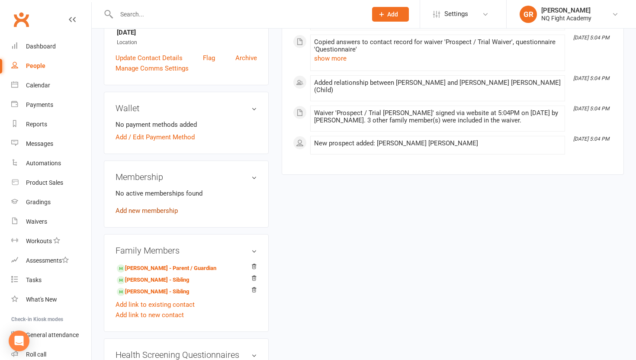
click at [155, 211] on link "Add new membership" at bounding box center [146, 211] width 62 height 8
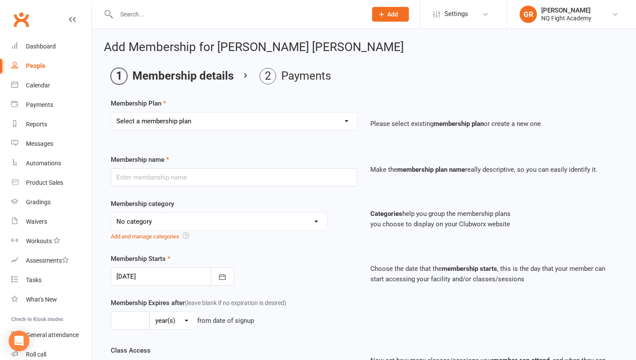
click at [211, 119] on select "Select a membership plan Create new Membership Plan Casual $25 Tap or Cash 2 Cl…" at bounding box center [234, 120] width 246 height 17
select select "16"
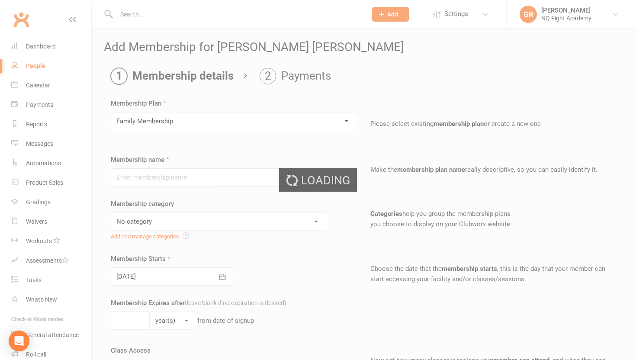
type input "Family Membership"
select select "5"
type input "0"
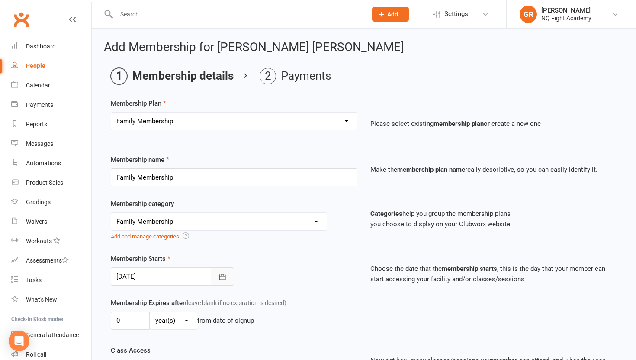
type input "[DATE]"
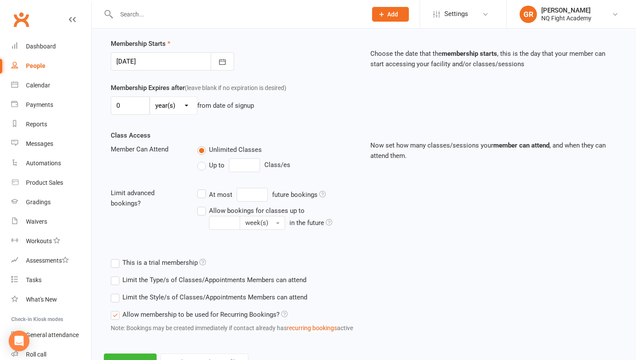
scroll to position [220, 0]
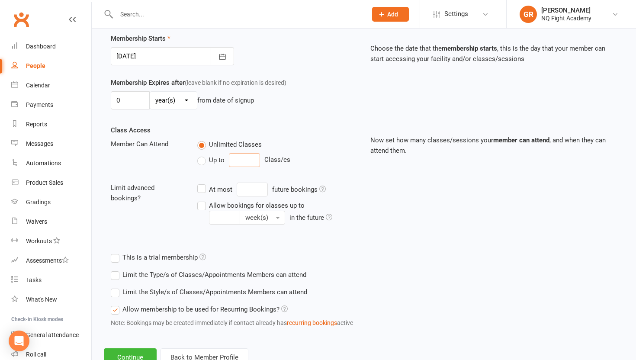
click at [240, 160] on input "number" at bounding box center [244, 160] width 31 height 14
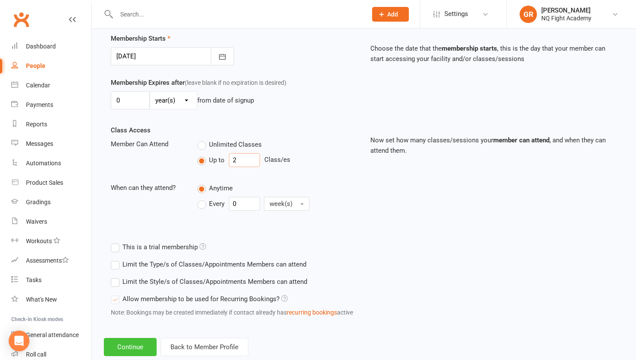
type input "2"
click at [130, 351] on button "Continue" at bounding box center [130, 347] width 53 height 18
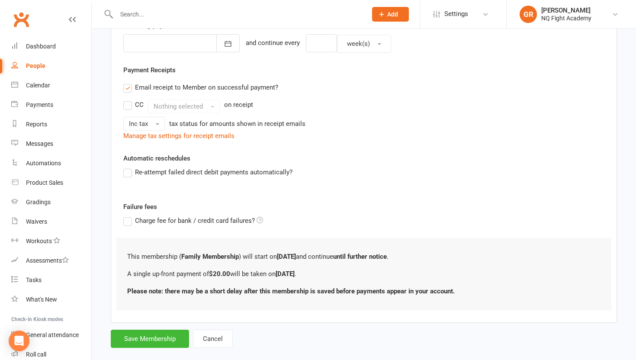
scroll to position [0, 0]
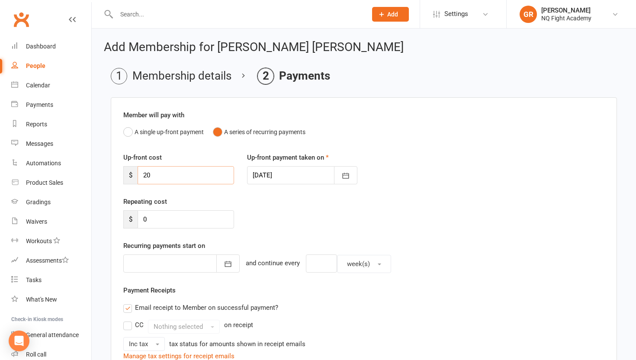
click at [173, 175] on input "20" at bounding box center [186, 175] width 96 height 18
type input "2"
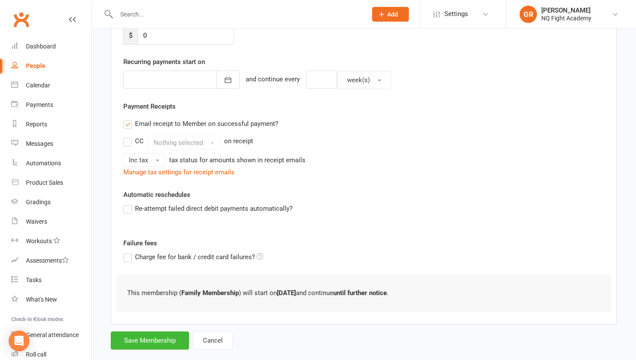
scroll to position [200, 0]
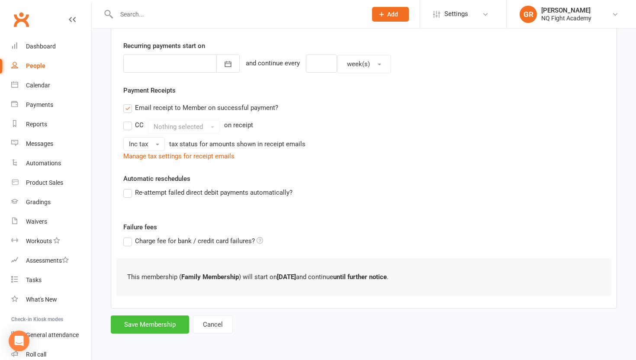
type input "0"
click at [154, 326] on button "Save Membership" at bounding box center [150, 324] width 78 height 18
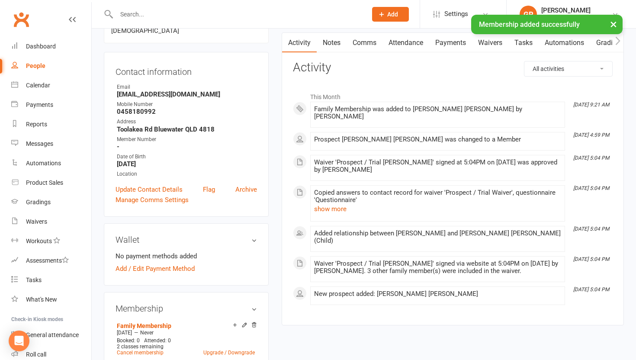
scroll to position [92, 0]
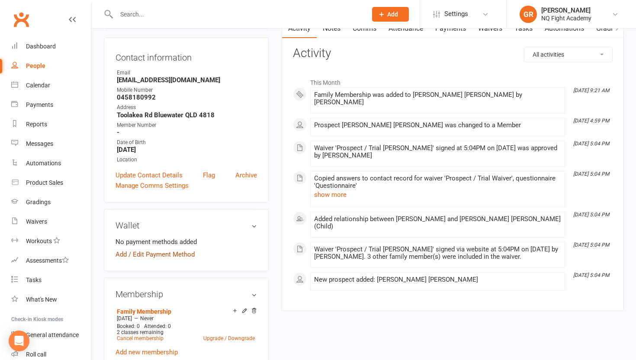
click at [158, 249] on link "Add / Edit Payment Method" at bounding box center [154, 254] width 79 height 10
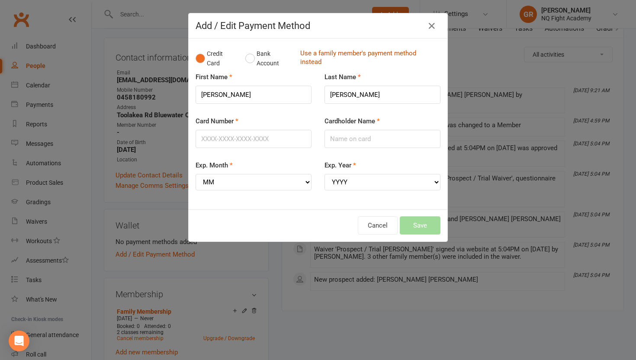
click at [312, 55] on link "Use a family member's payment method instead" at bounding box center [368, 58] width 136 height 19
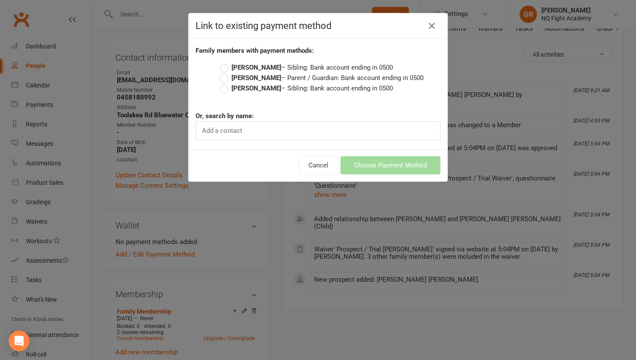
click at [226, 80] on label "[PERSON_NAME] – Parent / Guardian: Bank account ending in 0500" at bounding box center [322, 78] width 204 height 10
click at [225, 73] on input "[PERSON_NAME] – Parent / Guardian: Bank account ending in 0500" at bounding box center [223, 73] width 6 height 0
click at [384, 167] on button "Choose Payment Method" at bounding box center [390, 165] width 100 height 18
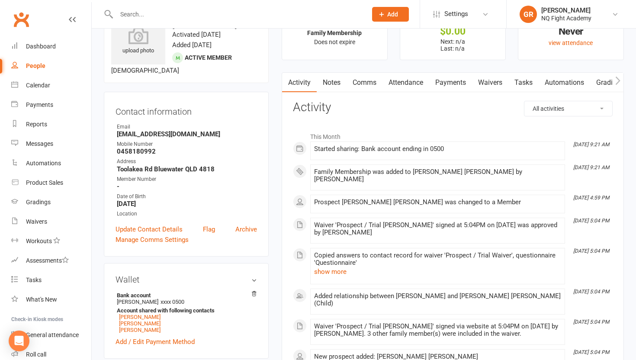
scroll to position [0, 0]
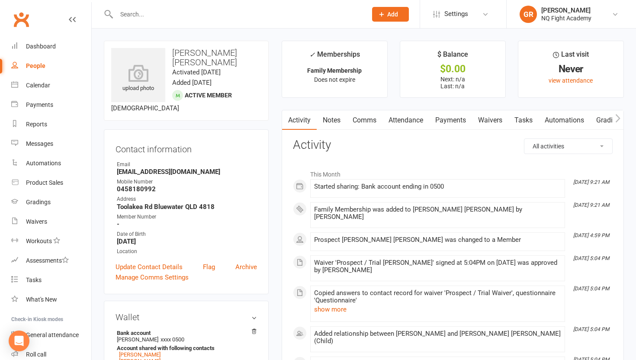
click at [37, 65] on div "People" at bounding box center [35, 65] width 19 height 7
select select "100"
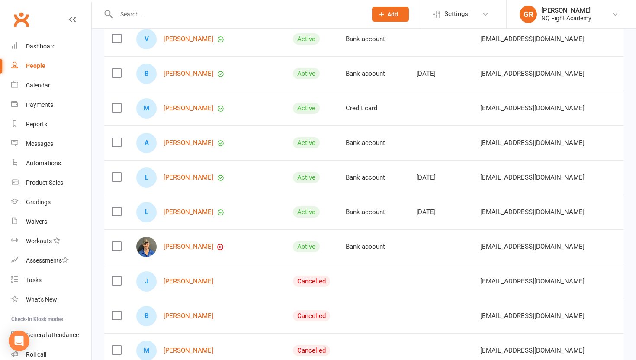
scroll to position [342, 0]
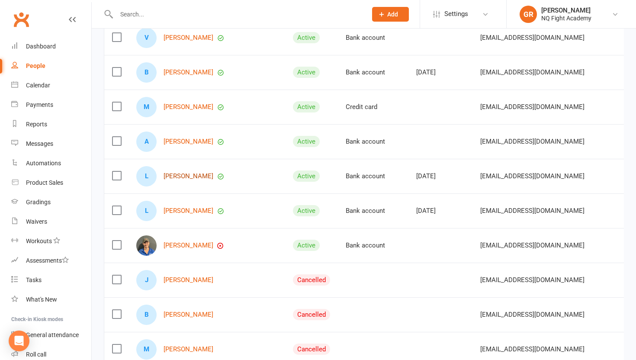
click at [174, 175] on link "[PERSON_NAME]" at bounding box center [188, 176] width 50 height 7
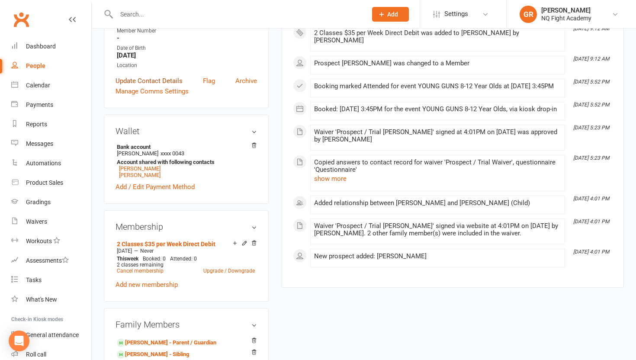
scroll to position [187, 0]
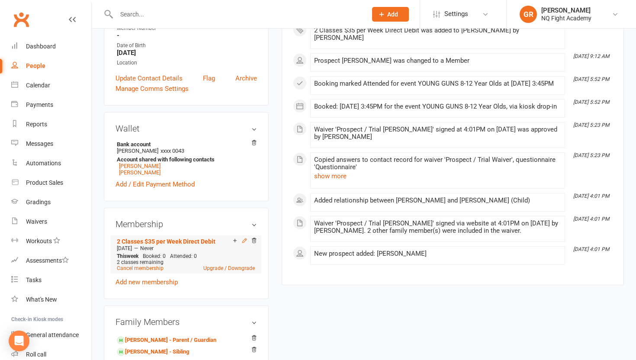
click at [243, 237] on icon at bounding box center [244, 240] width 6 height 6
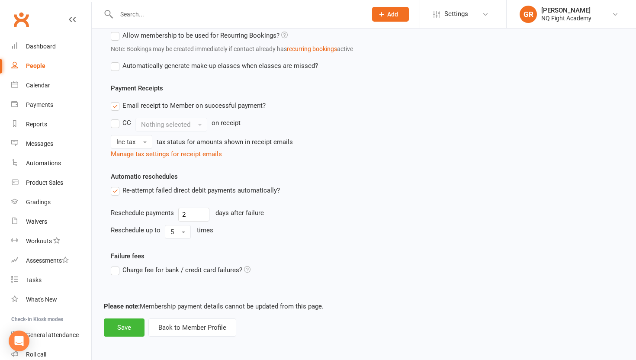
scroll to position [405, 0]
click at [180, 327] on button "Back to Member Profile" at bounding box center [192, 326] width 88 height 18
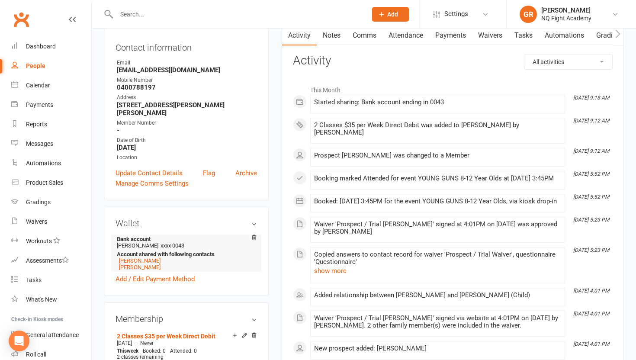
scroll to position [93, 0]
click at [151, 263] on link "[PERSON_NAME]" at bounding box center [140, 266] width 42 height 6
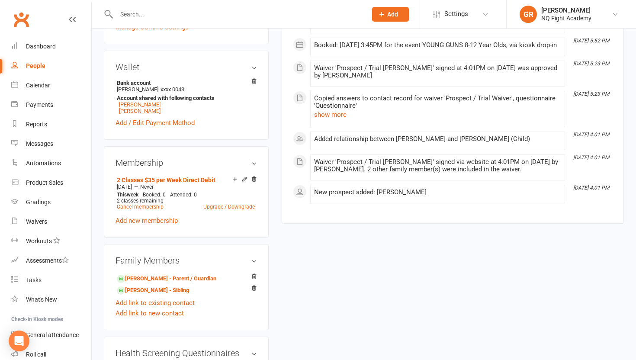
scroll to position [258, 0]
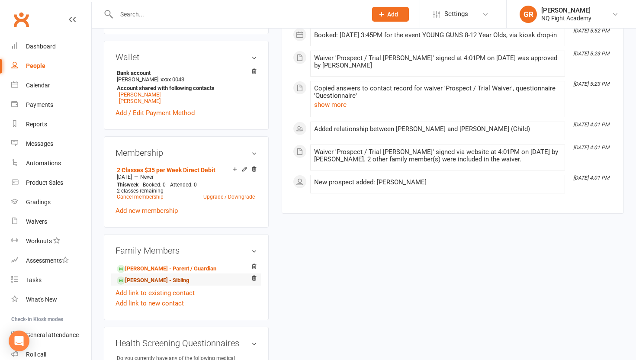
click at [139, 276] on link "[PERSON_NAME] - Sibling" at bounding box center [153, 280] width 72 height 9
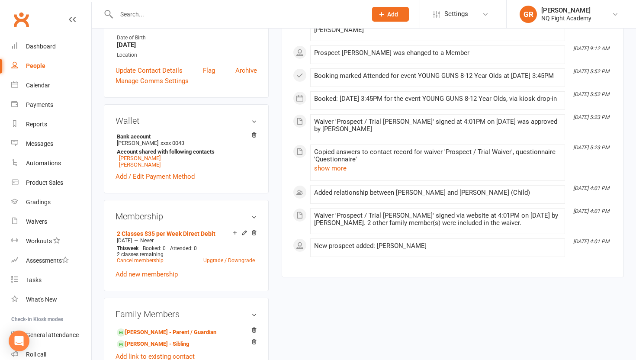
scroll to position [206, 0]
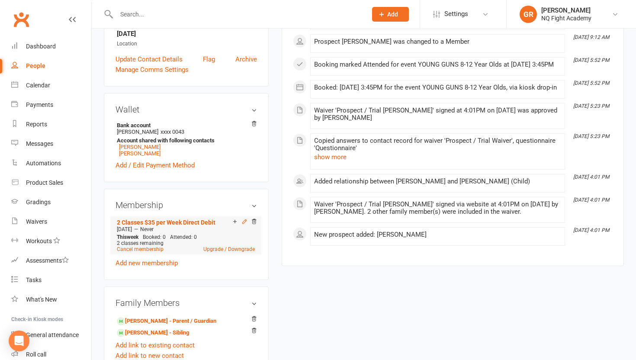
click at [242, 218] on icon at bounding box center [244, 221] width 6 height 6
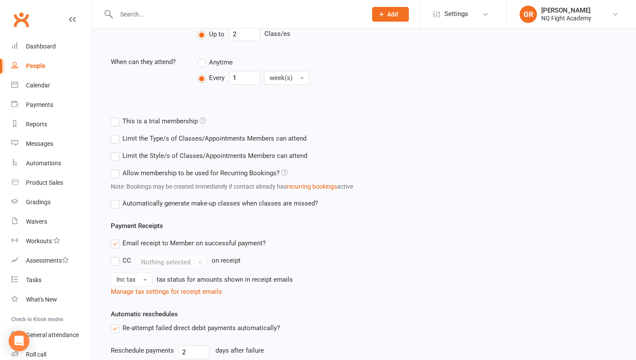
scroll to position [405, 0]
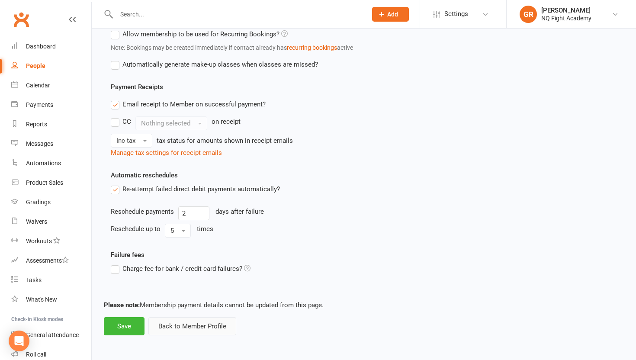
click at [170, 326] on button "Back to Member Profile" at bounding box center [192, 326] width 88 height 18
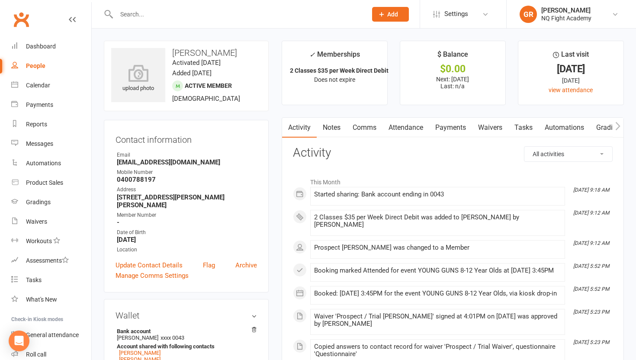
click at [34, 66] on div "People" at bounding box center [35, 65] width 19 height 7
select select "100"
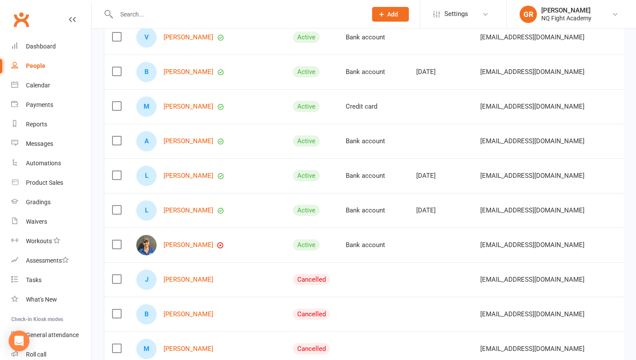
scroll to position [369, 0]
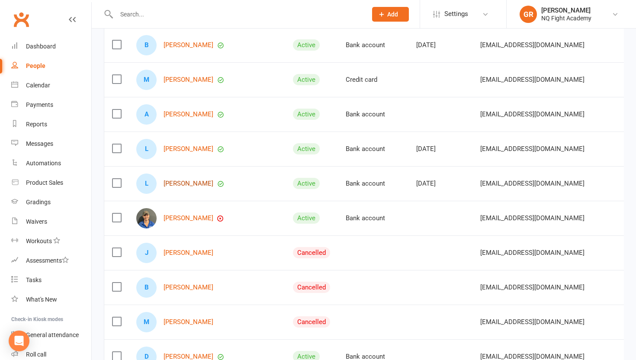
click at [189, 186] on link "[PERSON_NAME]" at bounding box center [188, 183] width 50 height 7
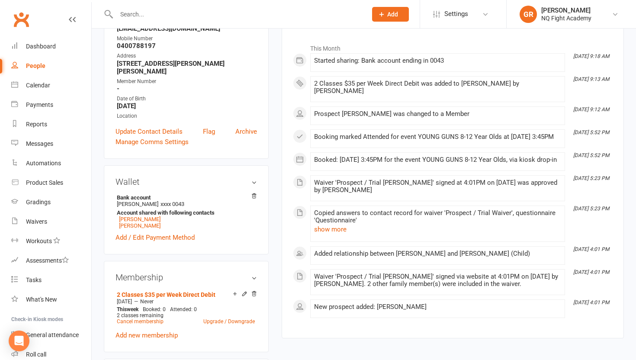
scroll to position [135, 0]
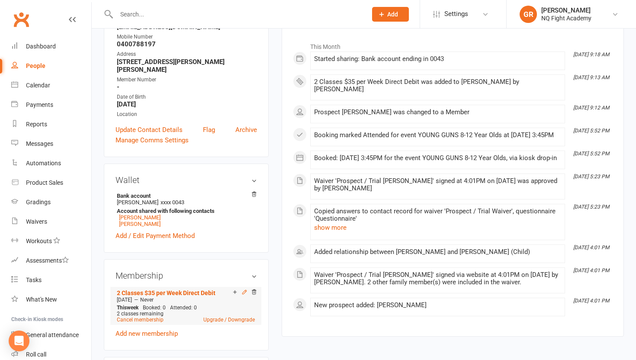
click at [244, 290] on icon at bounding box center [244, 292] width 4 height 4
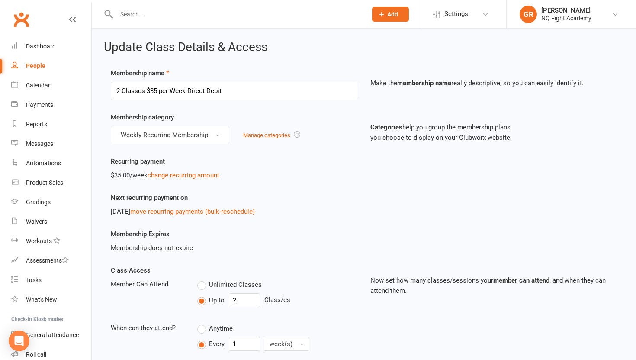
click at [33, 68] on div "People" at bounding box center [35, 65] width 19 height 7
select select "100"
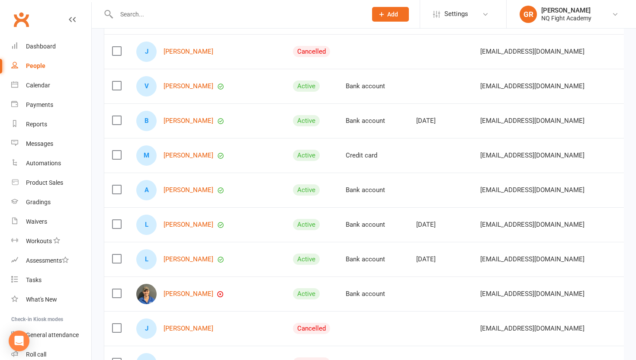
scroll to position [295, 0]
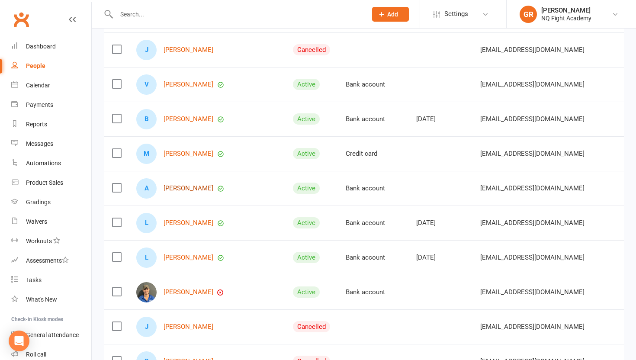
click at [179, 189] on link "[PERSON_NAME]" at bounding box center [188, 188] width 50 height 7
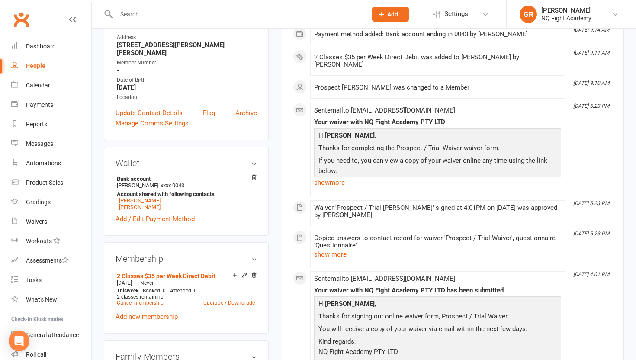
scroll to position [163, 0]
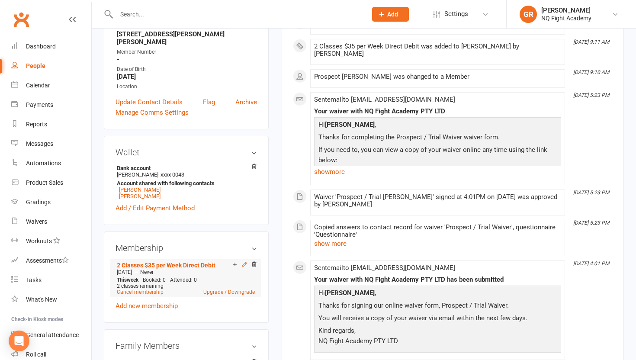
click at [244, 261] on icon at bounding box center [244, 264] width 6 height 6
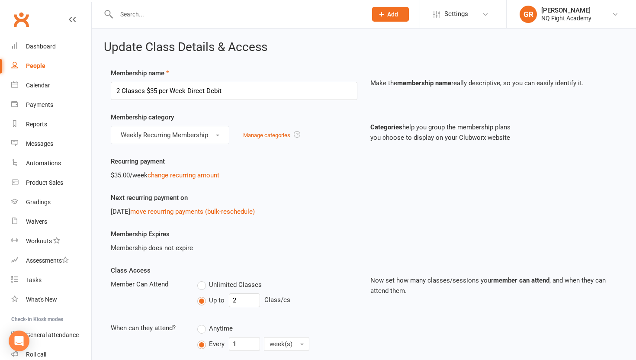
click at [27, 68] on div "People" at bounding box center [35, 65] width 19 height 7
select select "100"
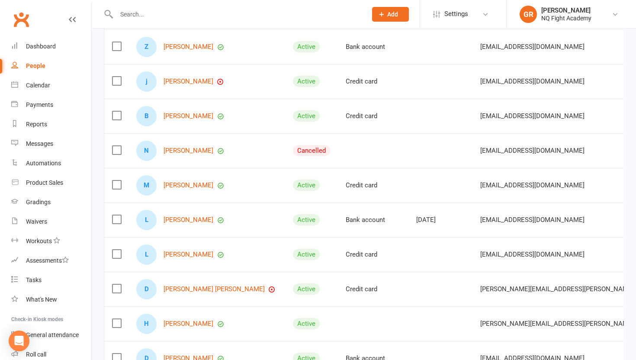
scroll to position [854, 0]
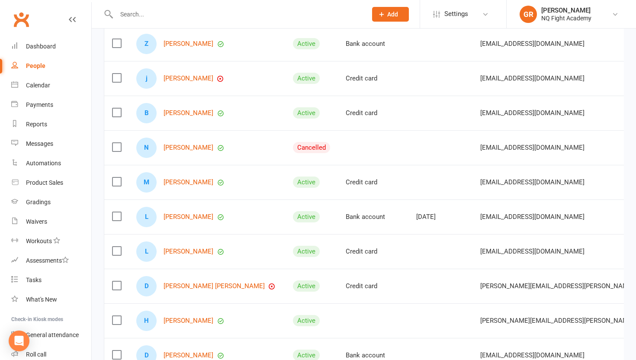
click at [120, 148] on label at bounding box center [116, 147] width 9 height 9
click at [120, 143] on input "checkbox" at bounding box center [116, 143] width 9 height 0
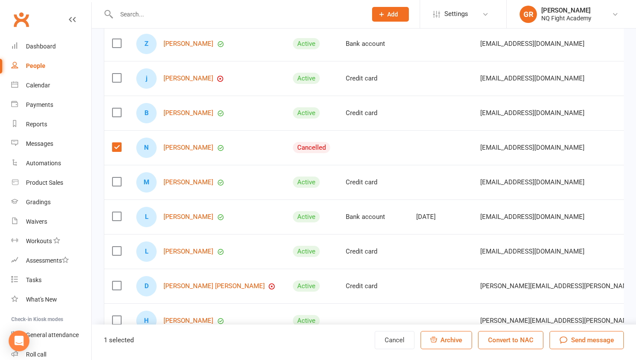
click at [445, 344] on button "Archive" at bounding box center [445, 340] width 51 height 18
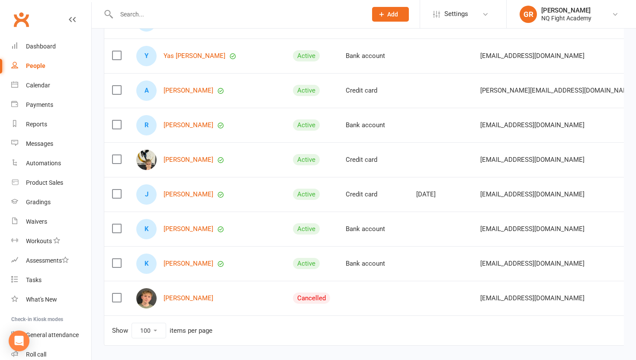
scroll to position [1324, 0]
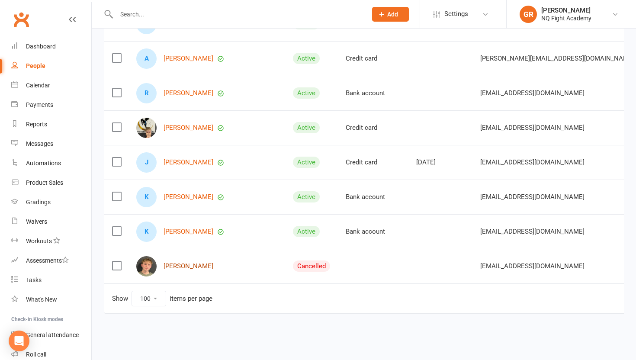
click at [176, 265] on link "[PERSON_NAME]" at bounding box center [188, 265] width 50 height 7
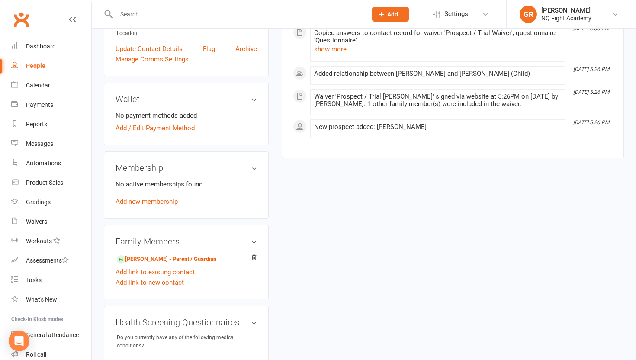
scroll to position [208, 0]
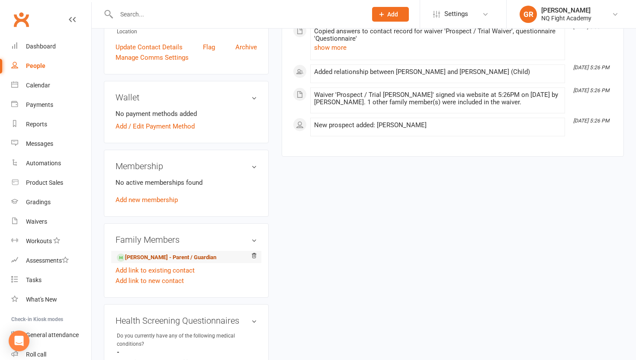
click at [141, 255] on link "[PERSON_NAME] - Parent / Guardian" at bounding box center [166, 257] width 99 height 9
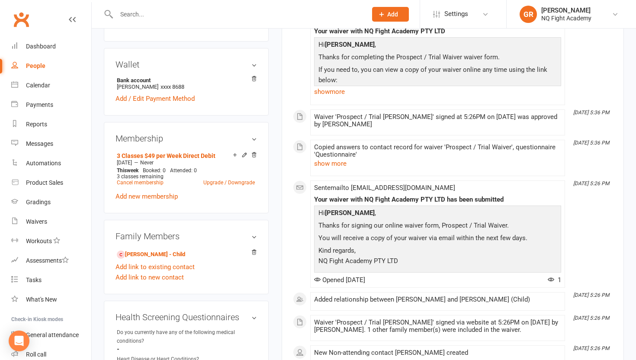
scroll to position [242, 0]
click at [157, 254] on link "[PERSON_NAME] - Child" at bounding box center [151, 255] width 68 height 9
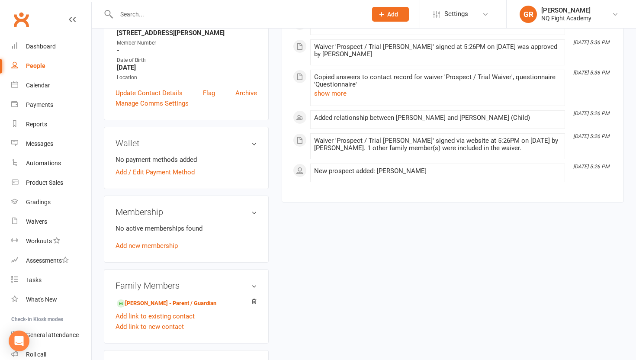
scroll to position [163, 0]
click at [157, 245] on link "Add new membership" at bounding box center [146, 245] width 62 height 8
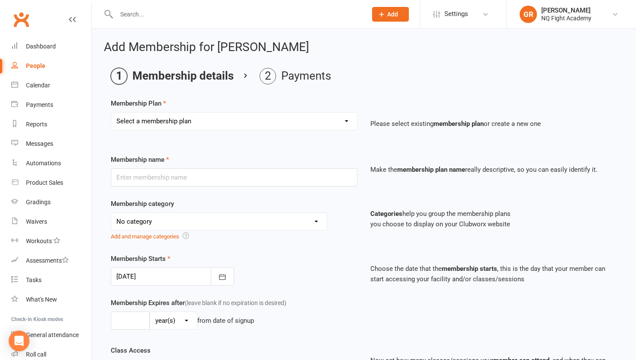
click at [196, 119] on select "Select a membership plan Create new Membership Plan Casual $25 Tap or Cash 2 Cl…" at bounding box center [234, 120] width 246 height 17
select select "3"
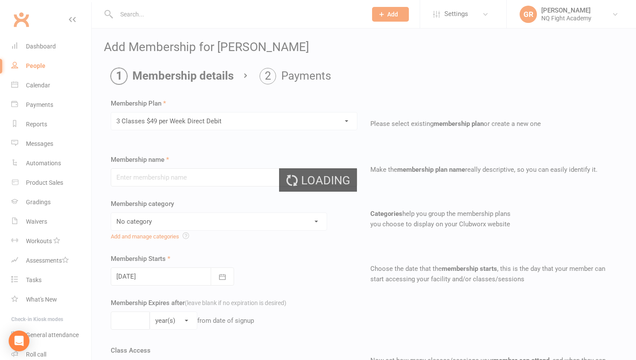
type input "3 Classes $49 per Week Direct Debit"
select select "12"
type input "0"
type input "3"
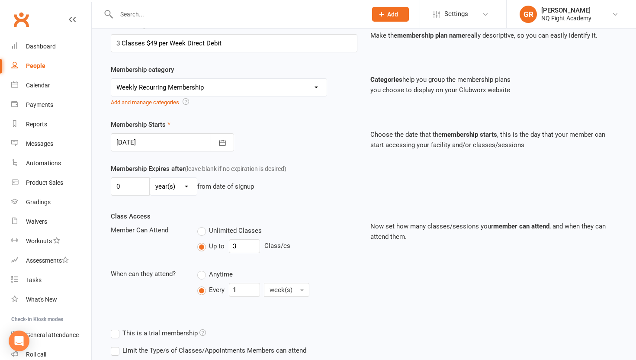
scroll to position [142, 0]
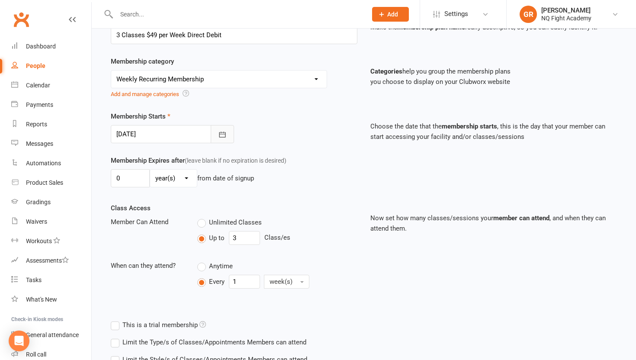
click at [219, 134] on icon "button" at bounding box center [222, 134] width 6 height 6
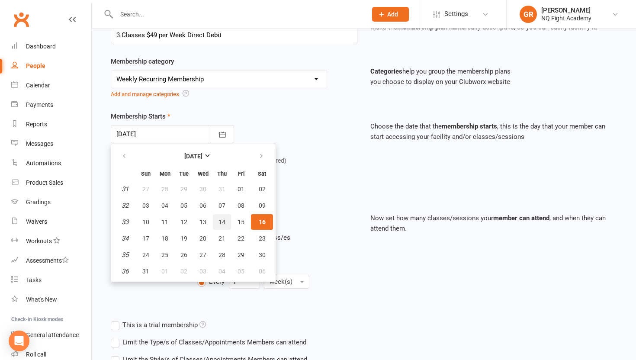
click at [223, 220] on span "14" at bounding box center [221, 221] width 7 height 7
type input "[DATE]"
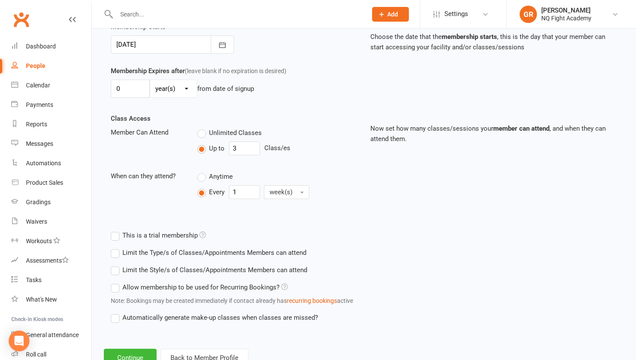
scroll to position [263, 0]
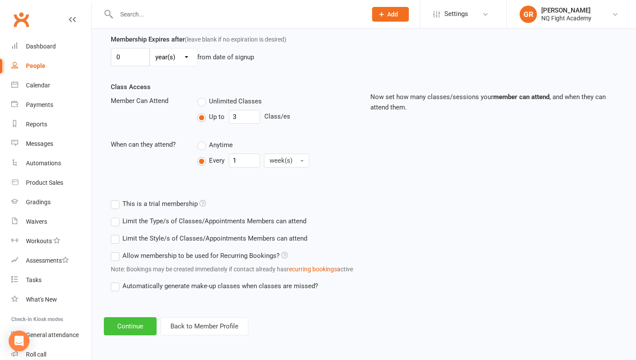
click at [124, 323] on button "Continue" at bounding box center [130, 326] width 53 height 18
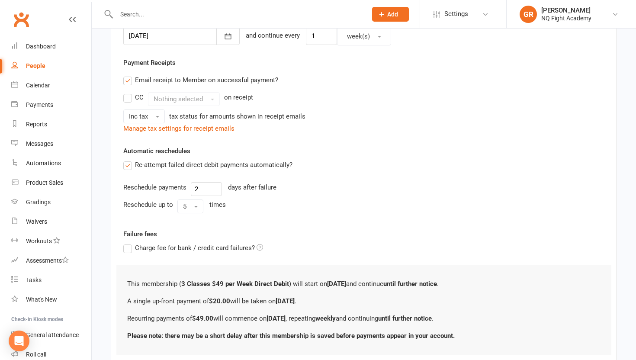
scroll to position [0, 0]
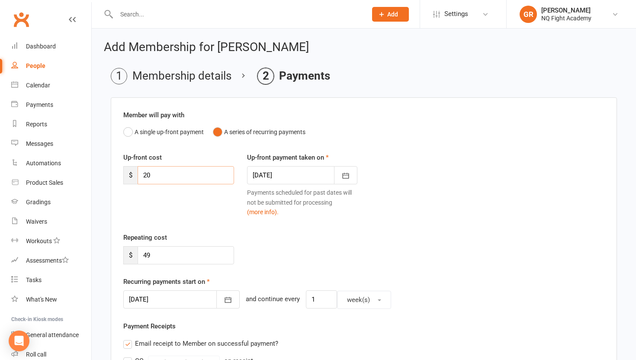
click at [149, 171] on input "20" at bounding box center [186, 175] width 96 height 18
type input "2"
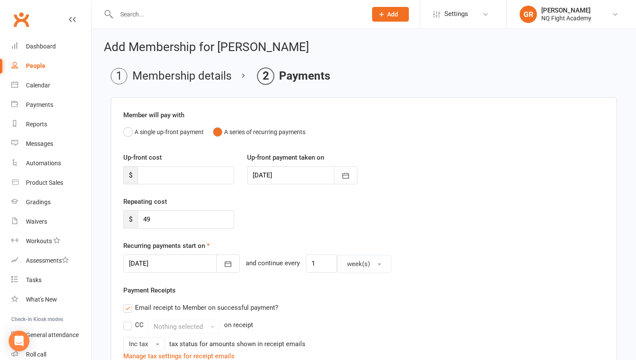
click at [321, 208] on div "Repeating cost $ 49" at bounding box center [364, 218] width 494 height 44
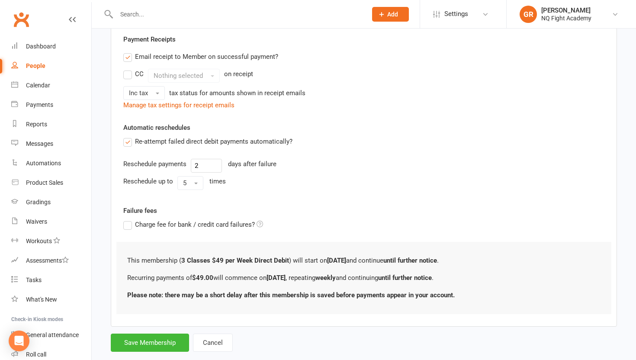
scroll to position [269, 0]
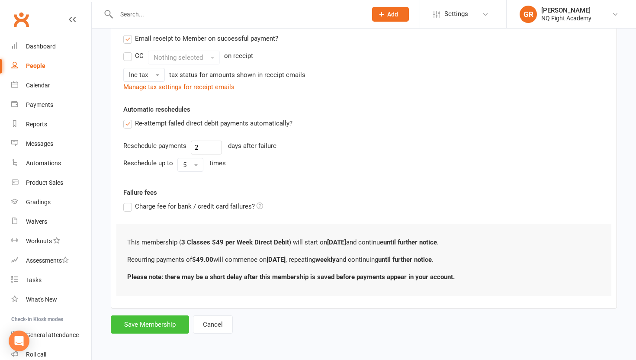
click at [159, 328] on button "Save Membership" at bounding box center [150, 324] width 78 height 18
type input "0"
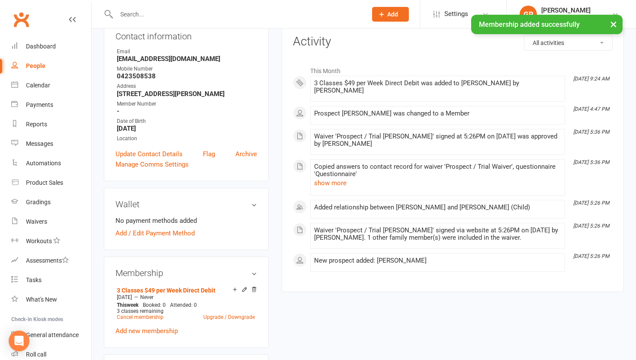
scroll to position [104, 0]
click at [171, 231] on link "Add / Edit Payment Method" at bounding box center [154, 232] width 79 height 10
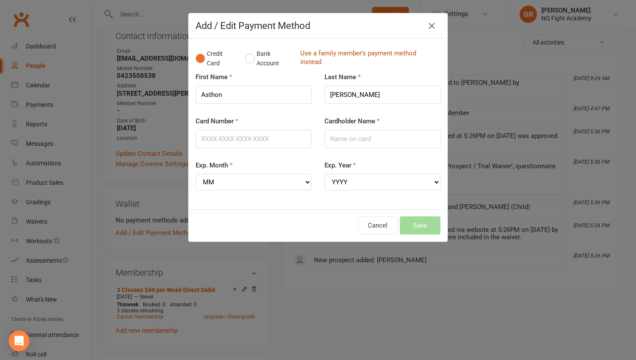
click at [316, 62] on link "Use a family member's payment method instead" at bounding box center [368, 58] width 136 height 19
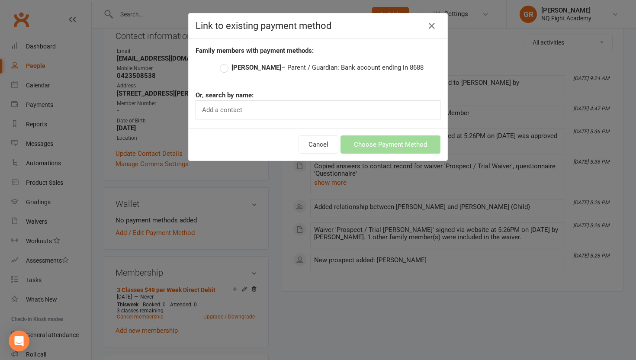
click at [225, 67] on label "[PERSON_NAME] – Parent / Guardian: Bank account ending in 8688" at bounding box center [322, 67] width 204 height 10
click at [225, 62] on input "[PERSON_NAME] – Parent / Guardian: Bank account ending in 8688" at bounding box center [223, 62] width 6 height 0
click at [373, 149] on button "Choose Payment Method" at bounding box center [390, 144] width 100 height 18
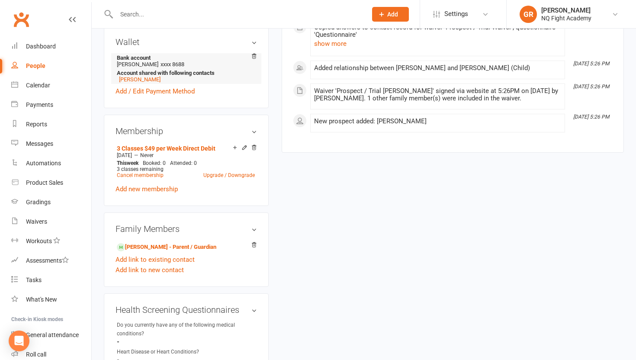
scroll to position [269, 0]
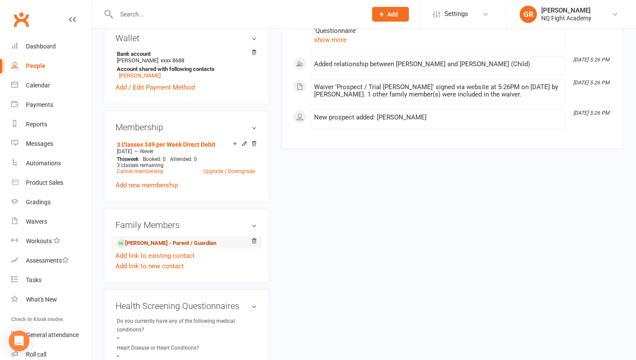
click at [143, 243] on link "[PERSON_NAME] - Parent / Guardian" at bounding box center [166, 243] width 99 height 9
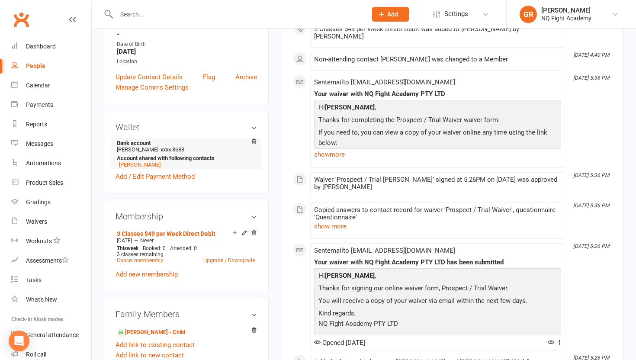
scroll to position [181, 0]
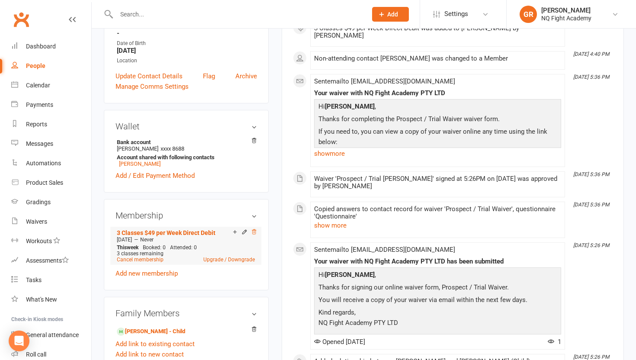
click at [252, 231] on icon at bounding box center [254, 232] width 6 height 6
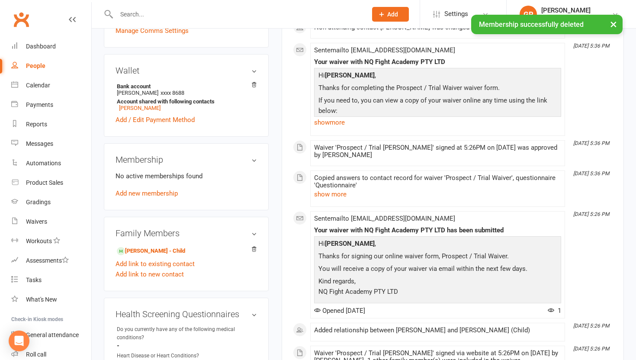
scroll to position [250, 0]
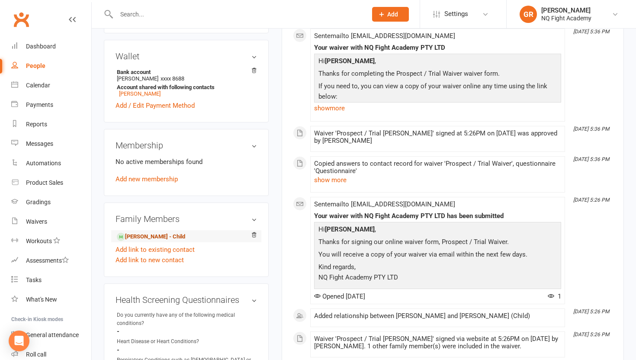
click at [138, 238] on link "[PERSON_NAME] - Child" at bounding box center [151, 236] width 68 height 9
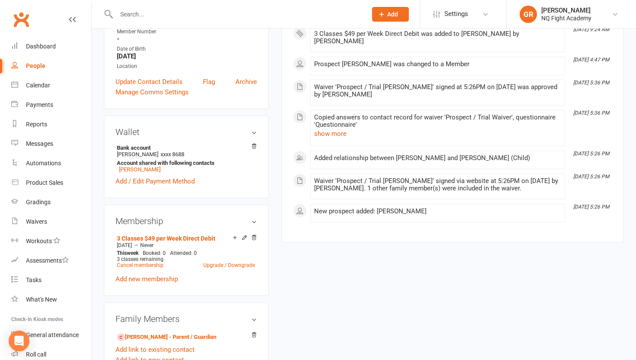
scroll to position [176, 0]
click at [243, 235] on icon at bounding box center [244, 236] width 4 height 4
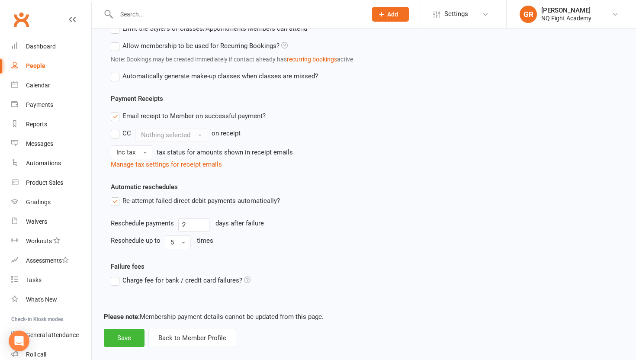
scroll to position [405, 0]
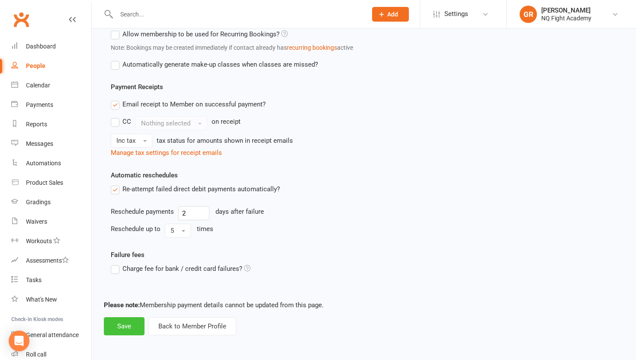
click at [128, 329] on button "Save" at bounding box center [124, 326] width 41 height 18
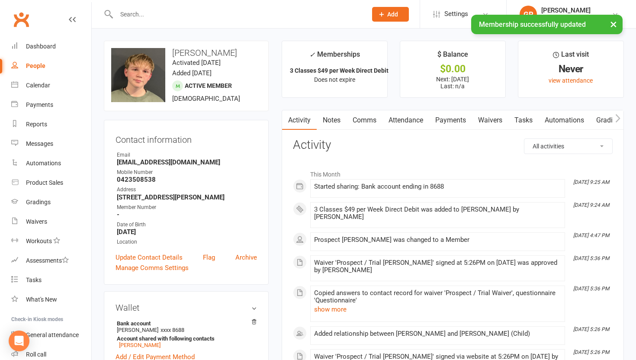
click at [448, 118] on link "Payments" at bounding box center [450, 120] width 43 height 20
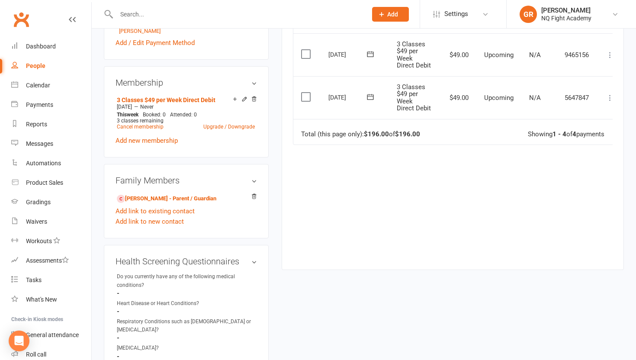
scroll to position [314, 0]
click at [140, 195] on link "[PERSON_NAME] - Parent / Guardian" at bounding box center [166, 198] width 99 height 9
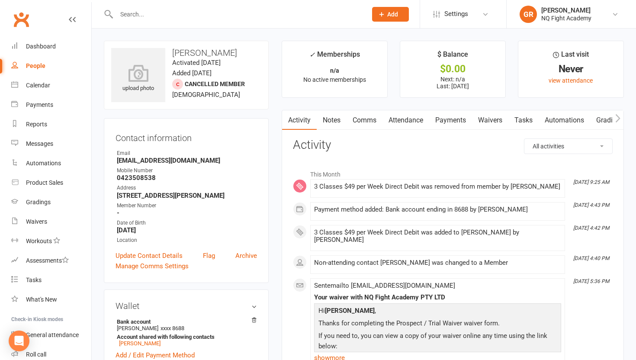
click at [451, 121] on link "Payments" at bounding box center [450, 120] width 43 height 20
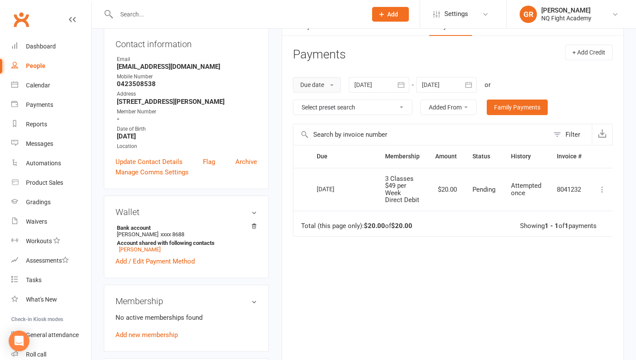
scroll to position [93, 0]
click at [515, 107] on link "Family Payments" at bounding box center [516, 108] width 61 height 16
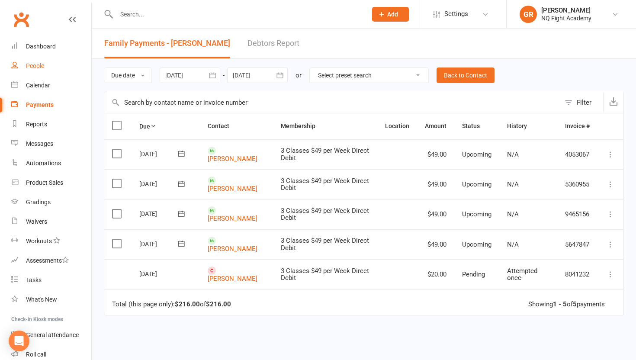
click at [32, 68] on div "People" at bounding box center [35, 65] width 18 height 7
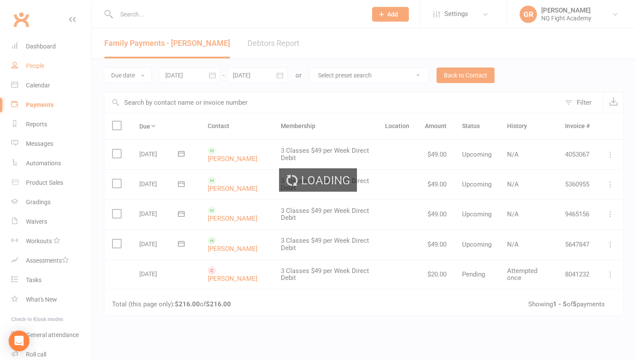
select select "100"
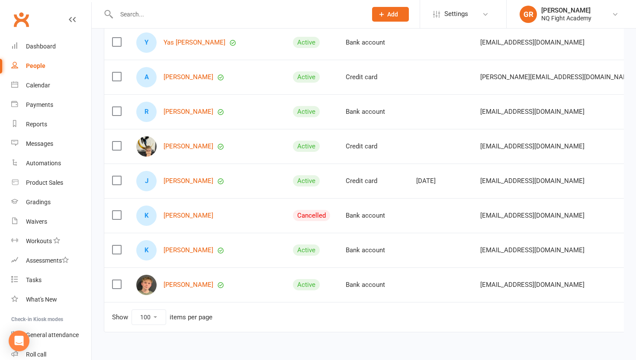
scroll to position [1324, 0]
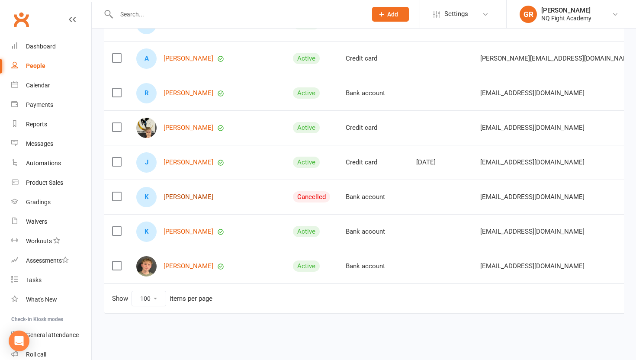
click at [181, 197] on link "[PERSON_NAME]" at bounding box center [188, 196] width 50 height 7
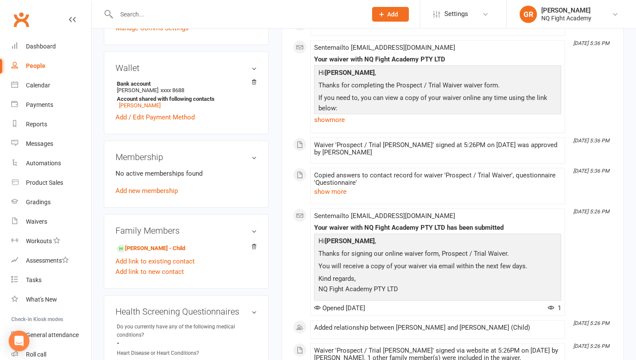
scroll to position [238, 0]
click at [140, 248] on link "[PERSON_NAME] - Child" at bounding box center [151, 247] width 68 height 9
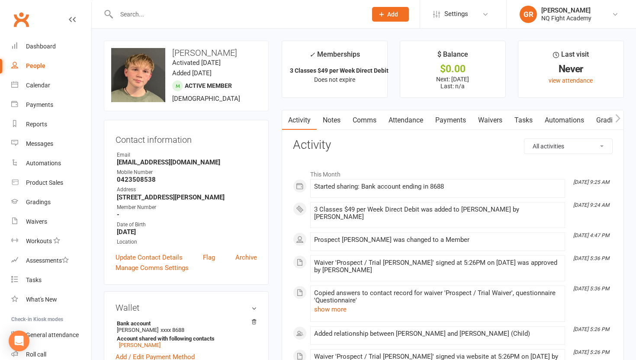
click at [32, 65] on div "People" at bounding box center [35, 65] width 19 height 7
select select "100"
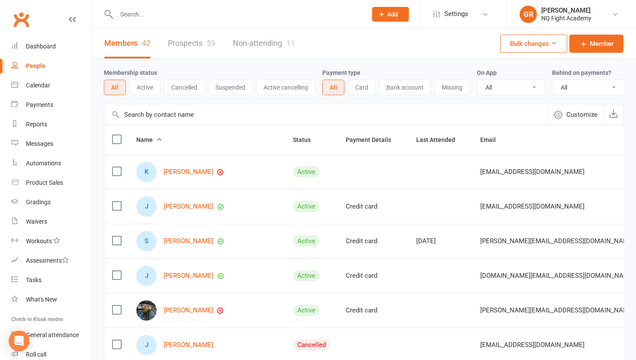
click at [149, 84] on button "Active" at bounding box center [144, 88] width 31 height 16
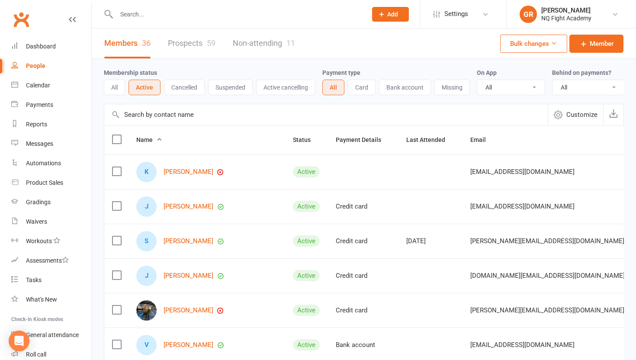
click at [117, 89] on button "All" at bounding box center [114, 88] width 21 height 16
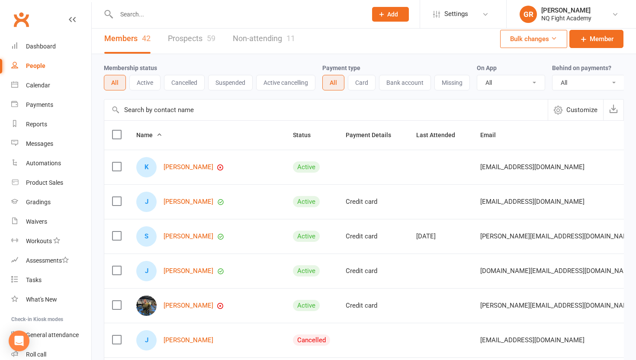
scroll to position [7, 0]
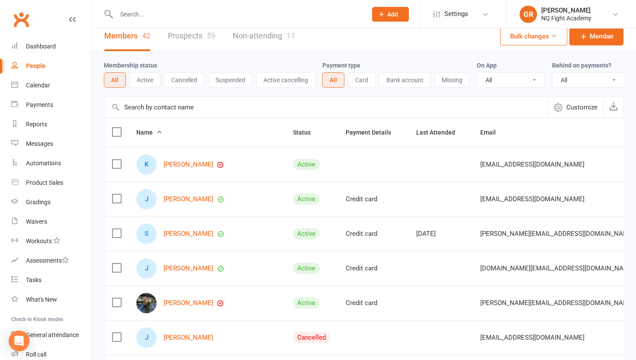
click at [603, 82] on select "All No Yes" at bounding box center [588, 80] width 72 height 15
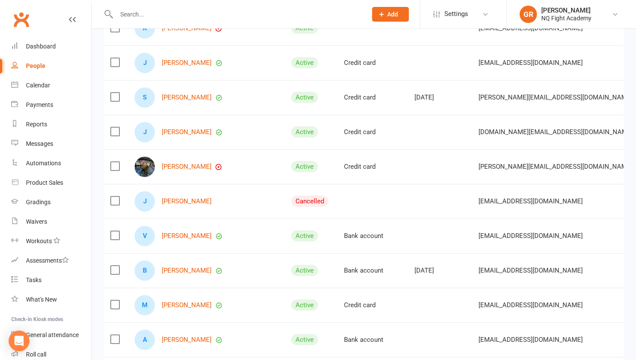
scroll to position [0, 0]
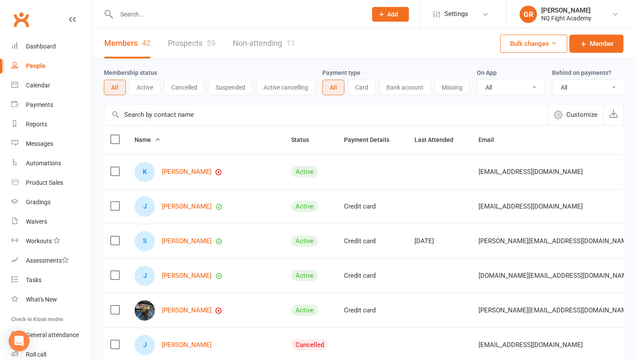
click at [186, 19] on input "text" at bounding box center [237, 14] width 247 height 12
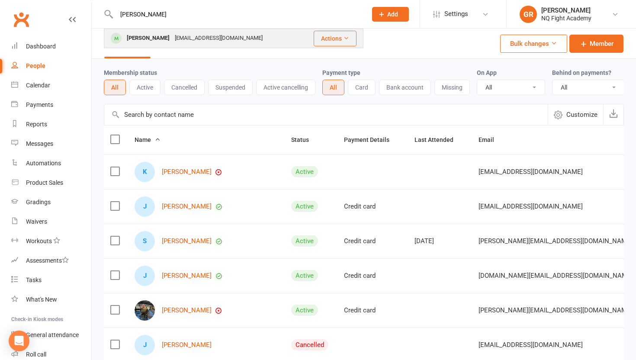
type input "[PERSON_NAME]"
click at [134, 41] on div "[PERSON_NAME]" at bounding box center [148, 38] width 48 height 13
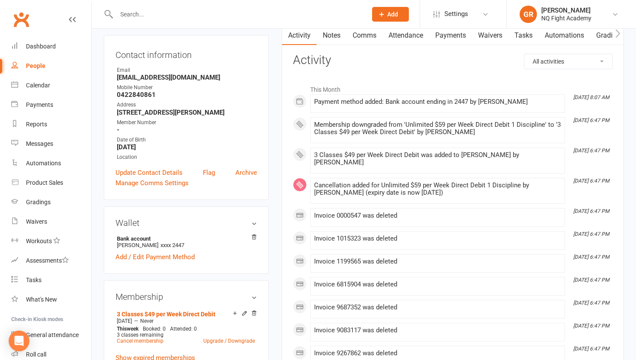
scroll to position [84, 0]
click at [368, 38] on link "Comms" at bounding box center [364, 36] width 36 height 20
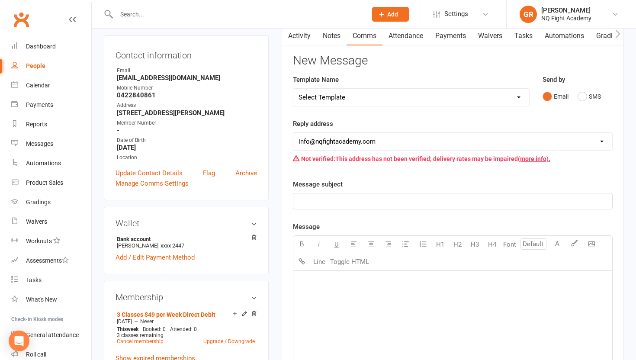
click at [306, 35] on link "Activity" at bounding box center [299, 36] width 35 height 20
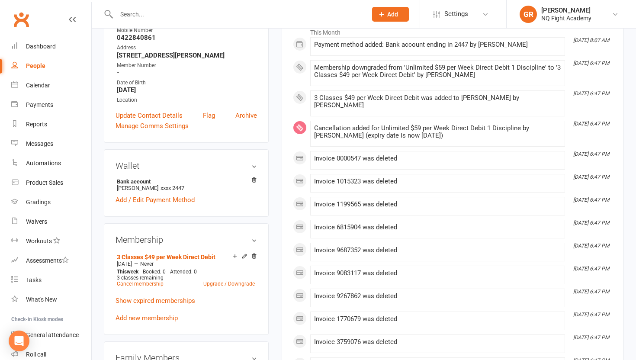
scroll to position [144, 0]
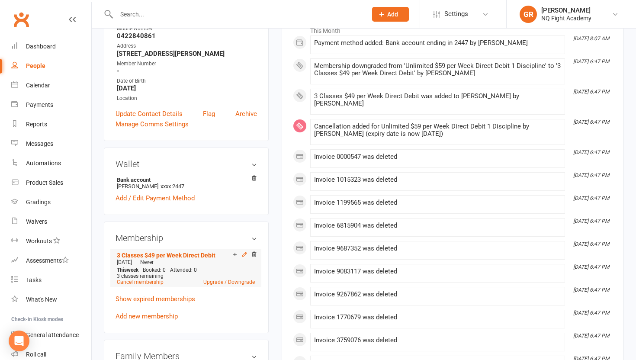
click at [246, 253] on icon at bounding box center [244, 254] width 6 height 6
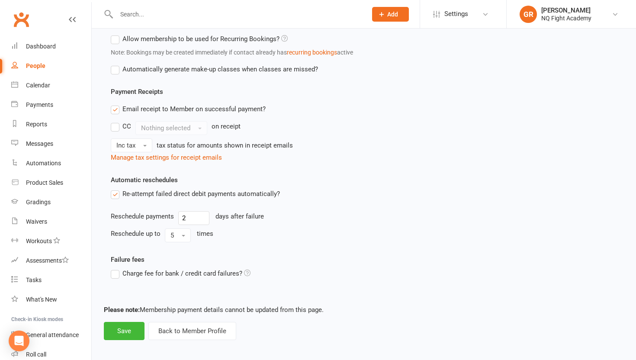
scroll to position [405, 0]
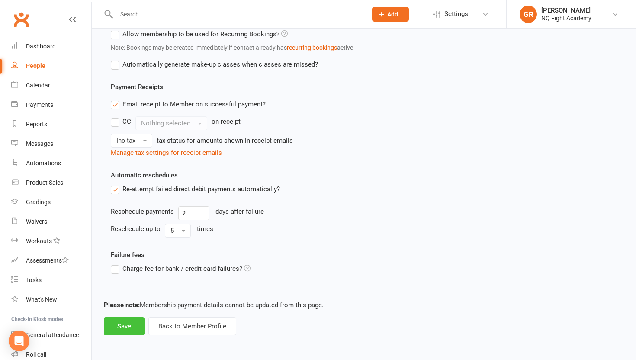
click at [128, 331] on button "Save" at bounding box center [124, 326] width 41 height 18
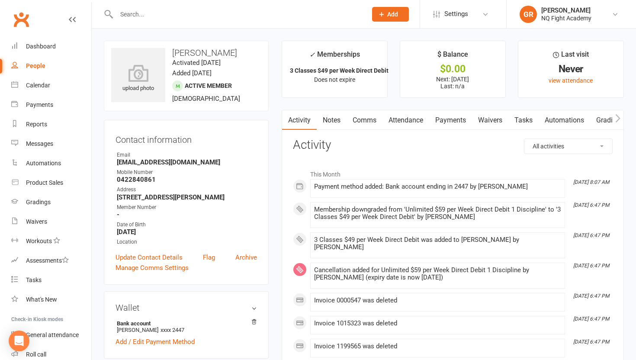
click at [36, 64] on div "People" at bounding box center [35, 65] width 19 height 7
select select "100"
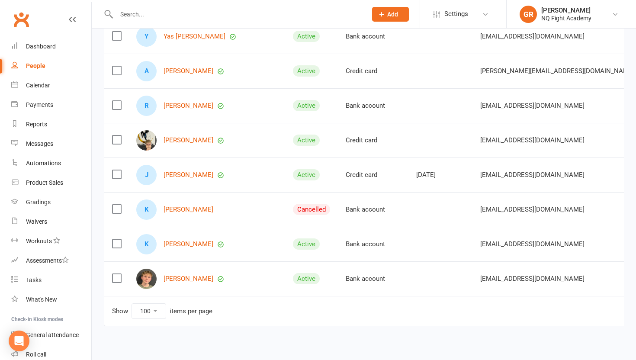
scroll to position [1314, 0]
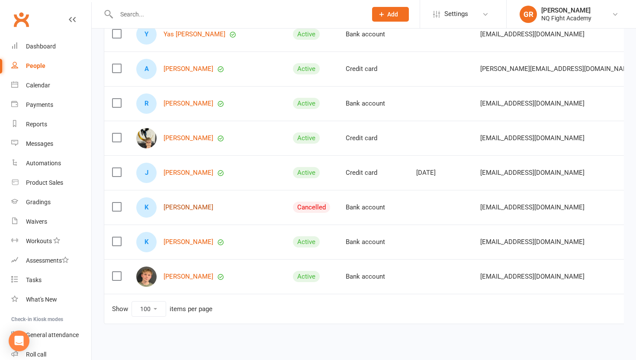
click at [180, 209] on link "[PERSON_NAME]" at bounding box center [188, 207] width 50 height 7
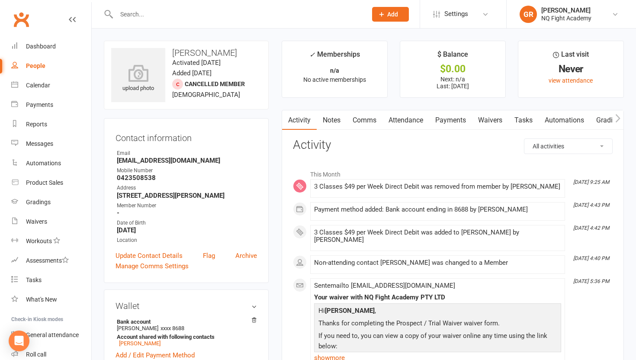
click at [32, 62] on div "People" at bounding box center [35, 65] width 19 height 7
select select "100"
